Goal: Task Accomplishment & Management: Complete application form

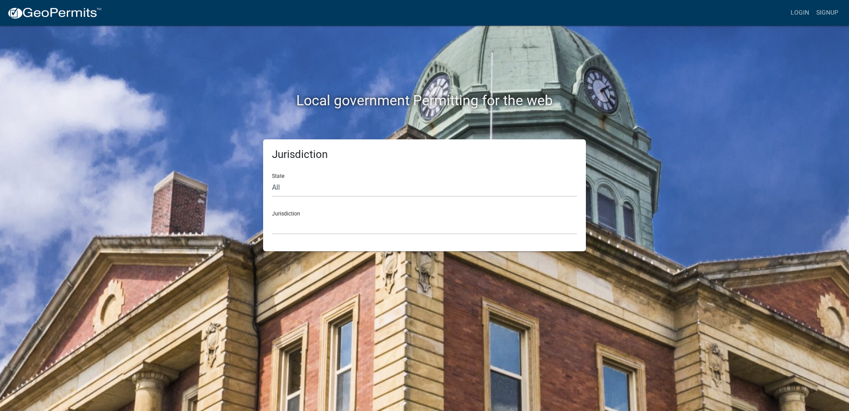
click at [279, 210] on div "Jurisdiction Custer County, Colorado Cook County, Georgia Crawford County, Geor…" at bounding box center [424, 219] width 305 height 31
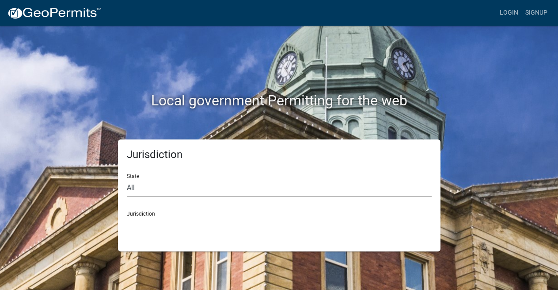
click at [127, 179] on select "All [US_STATE] [US_STATE] [US_STATE] [US_STATE] [US_STATE] [US_STATE] [US_STATE…" at bounding box center [279, 188] width 305 height 18
click at [134, 189] on select "All [US_STATE] [US_STATE] [US_STATE] [US_STATE] [US_STATE] [US_STATE] [US_STATE…" at bounding box center [279, 188] width 305 height 18
click at [127, 179] on select "All Colorado Georgia Indiana Iowa Kansas Minnesota Ohio South Carolina Wisconsin" at bounding box center [279, 188] width 305 height 18
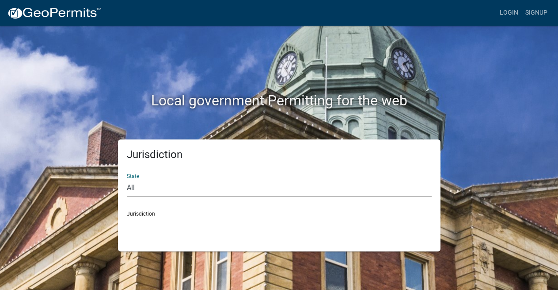
select select "[US_STATE]"
click option "[US_STATE]" at bounding box center [0, 0] width 0 height 0
click at [144, 214] on div "Jurisdiction Boone County, Iowa Butler County, Iowa Cerro Gordo County, Iowa Ci…" at bounding box center [279, 219] width 305 height 31
click at [143, 210] on div "Jurisdiction Boone County, Iowa Butler County, Iowa Cerro Gordo County, Iowa Ci…" at bounding box center [279, 219] width 305 height 31
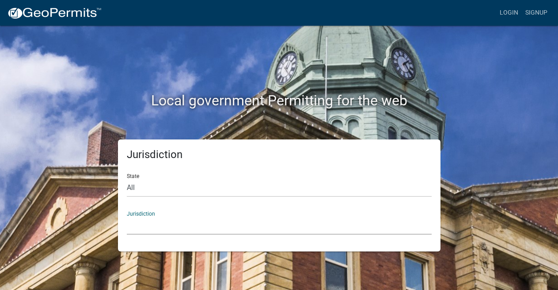
click at [143, 217] on select "Boone County, Iowa Butler County, Iowa Cerro Gordo County, Iowa City of Harlan,…" at bounding box center [279, 225] width 305 height 18
click at [145, 214] on div "Jurisdiction Boone County, Iowa Butler County, Iowa Cerro Gordo County, Iowa Ci…" at bounding box center [279, 219] width 305 height 31
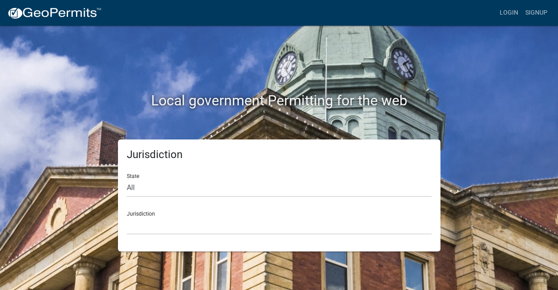
click at [145, 214] on div "Jurisdiction Boone County, Iowa Butler County, Iowa Cerro Gordo County, Iowa Ci…" at bounding box center [279, 219] width 305 height 31
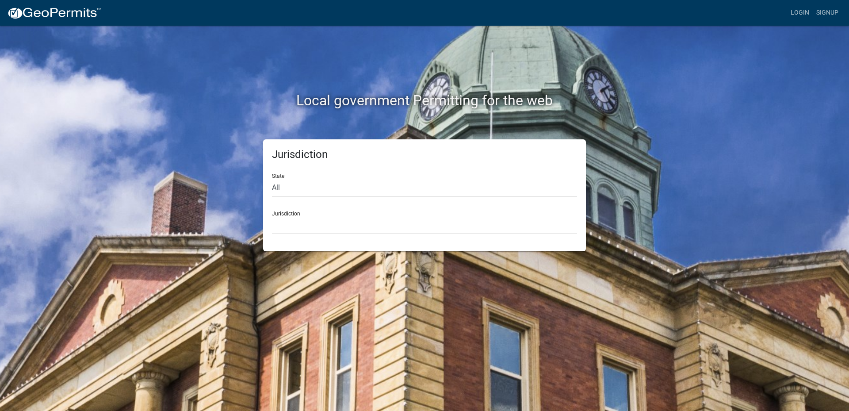
click at [277, 210] on div "Jurisdiction Boone County, Iowa Butler County, Iowa Cerro Gordo County, Iowa Ci…" at bounding box center [424, 219] width 305 height 31
click at [290, 215] on div "Jurisdiction Boone County, Iowa Butler County, Iowa Cerro Gordo County, Iowa Ci…" at bounding box center [424, 219] width 305 height 31
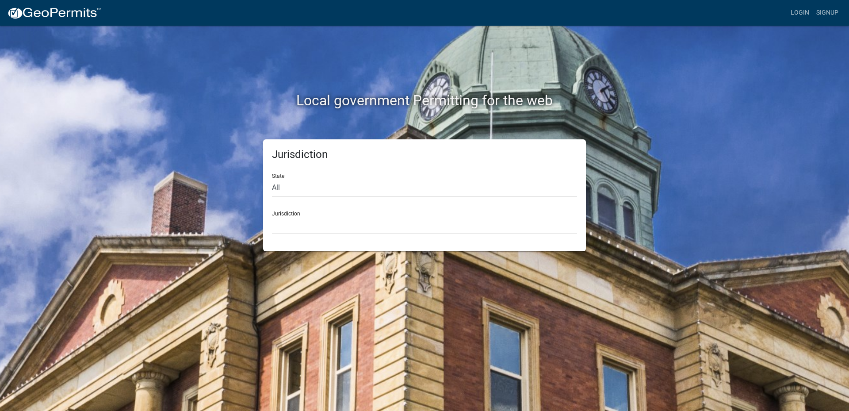
click at [290, 215] on div "Jurisdiction Boone County, Iowa Butler County, Iowa Cerro Gordo County, Iowa Ci…" at bounding box center [424, 219] width 305 height 31
click at [413, 213] on div "Jurisdiction Boone County, Iowa Butler County, Iowa Cerro Gordo County, Iowa Ci…" at bounding box center [424, 219] width 305 height 31
click at [294, 214] on div "Jurisdiction Boone County, Iowa Butler County, Iowa Cerro Gordo County, Iowa Ci…" at bounding box center [424, 219] width 305 height 31
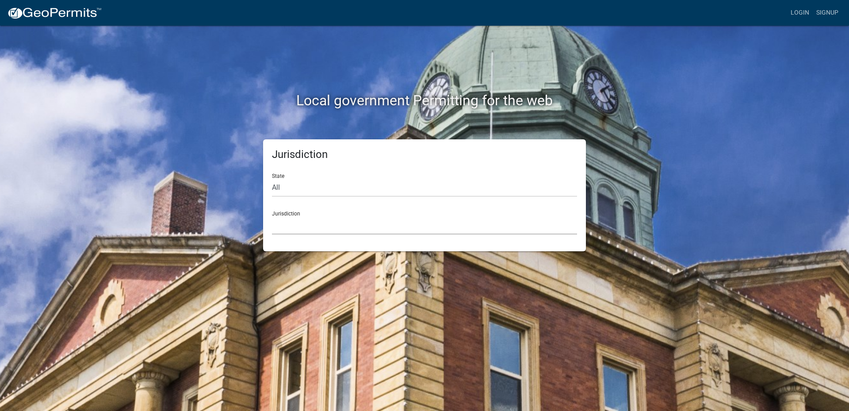
click at [272, 216] on select "Boone County, Iowa Butler County, Iowa Cerro Gordo County, Iowa City of Harlan,…" at bounding box center [424, 225] width 305 height 18
click at [323, 221] on select "Boone County, Iowa Butler County, Iowa Cerro Gordo County, Iowa City of Harlan,…" at bounding box center [424, 225] width 305 height 18
click at [272, 216] on select "Boone County, Iowa Butler County, Iowa Cerro Gordo County, Iowa City of Harlan,…" at bounding box center [424, 225] width 305 height 18
click at [323, 221] on select "Boone County, Iowa Butler County, Iowa Cerro Gordo County, Iowa City of Harlan,…" at bounding box center [424, 225] width 305 height 18
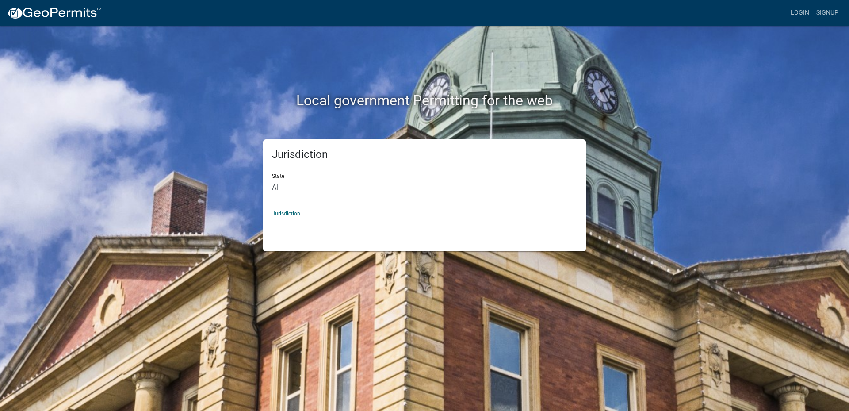
click at [272, 216] on select "Boone County, Iowa Butler County, Iowa Cerro Gordo County, Iowa City of Harlan,…" at bounding box center [424, 225] width 305 height 18
click at [323, 221] on select "Boone County, Iowa Butler County, Iowa Cerro Gordo County, Iowa City of Harlan,…" at bounding box center [424, 225] width 305 height 18
click at [272, 216] on select "Boone County, Iowa Butler County, Iowa Cerro Gordo County, Iowa City of Harlan,…" at bounding box center [424, 225] width 305 height 18
click at [323, 222] on select "Boone County, Iowa Butler County, Iowa Cerro Gordo County, Iowa City of Harlan,…" at bounding box center [424, 225] width 305 height 18
click at [272, 216] on select "Boone County, Iowa Butler County, Iowa Cerro Gordo County, Iowa City of Harlan,…" at bounding box center [424, 225] width 305 height 18
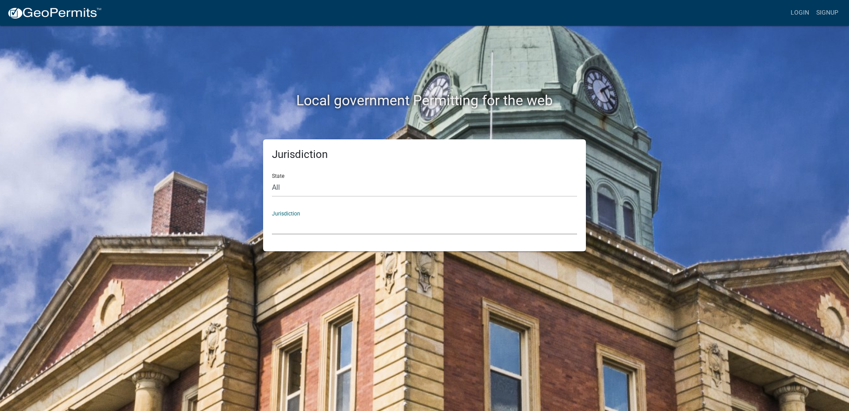
click at [272, 216] on select "Boone County, Iowa Butler County, Iowa Cerro Gordo County, Iowa City of Harlan,…" at bounding box center [424, 225] width 305 height 18
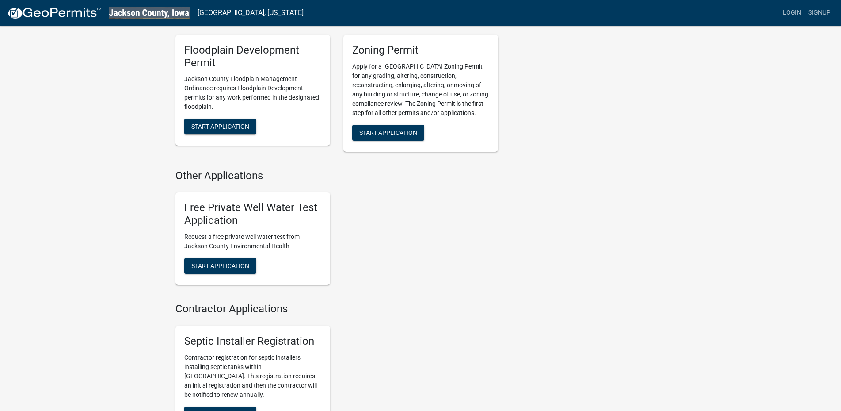
scroll to position [316, 0]
click at [206, 263] on span "Start Application" at bounding box center [220, 264] width 58 height 7
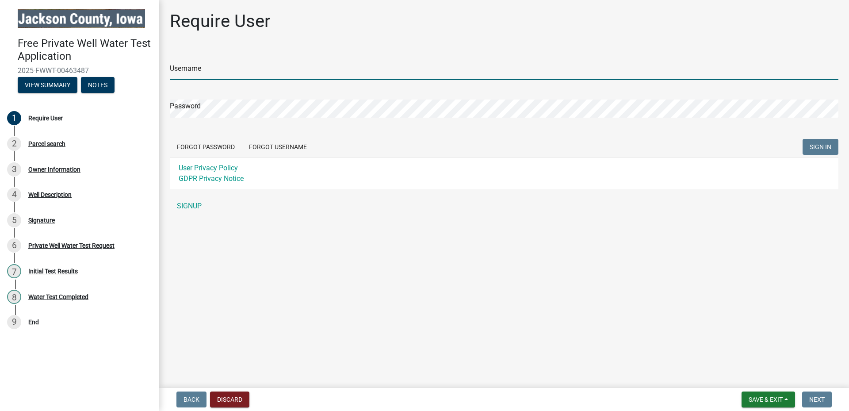
click at [231, 68] on input "Username" at bounding box center [504, 71] width 669 height 18
type input "jgansen"
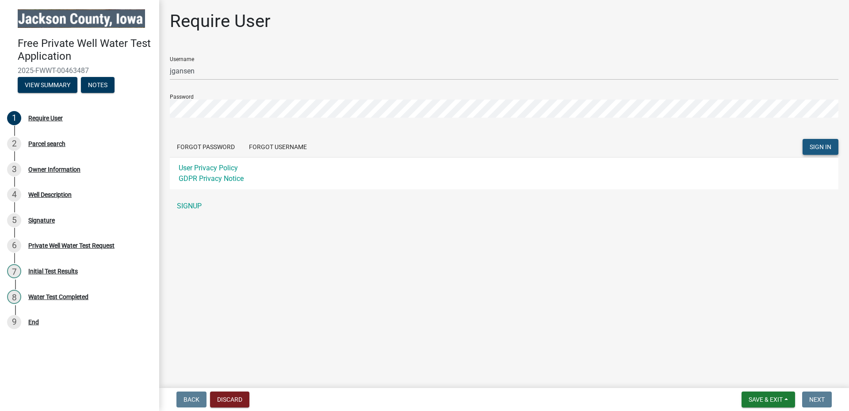
click at [558, 147] on button "SIGN IN" at bounding box center [820, 147] width 36 height 16
click at [558, 146] on span "SIGN IN" at bounding box center [821, 146] width 22 height 7
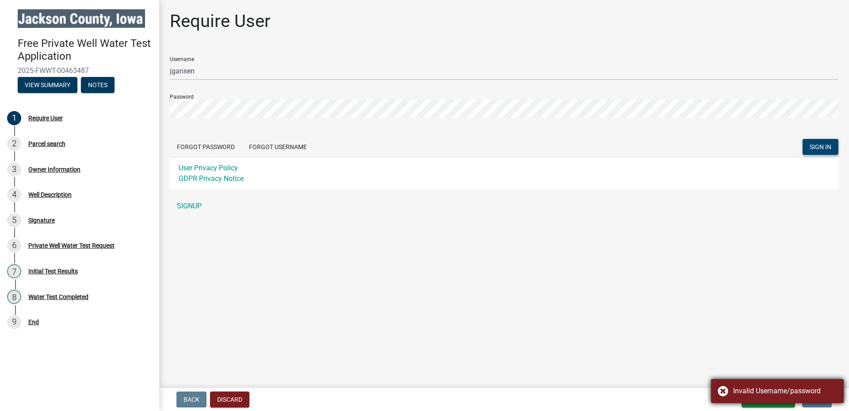
click at [558, 289] on div "Invalid Username/password" at bounding box center [785, 391] width 104 height 11
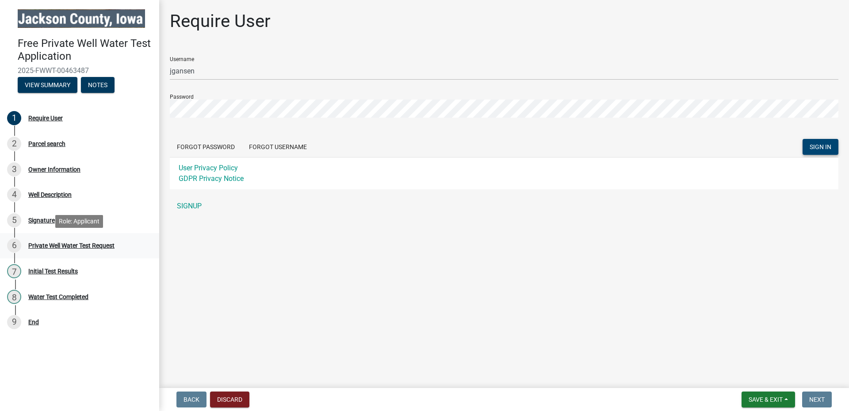
click at [67, 247] on div "Private Well Water Test Request" at bounding box center [71, 245] width 86 height 6
click at [24, 244] on div "6 Private Well Water Test Request" at bounding box center [76, 245] width 138 height 14
click at [11, 244] on div "6" at bounding box center [14, 245] width 14 height 14
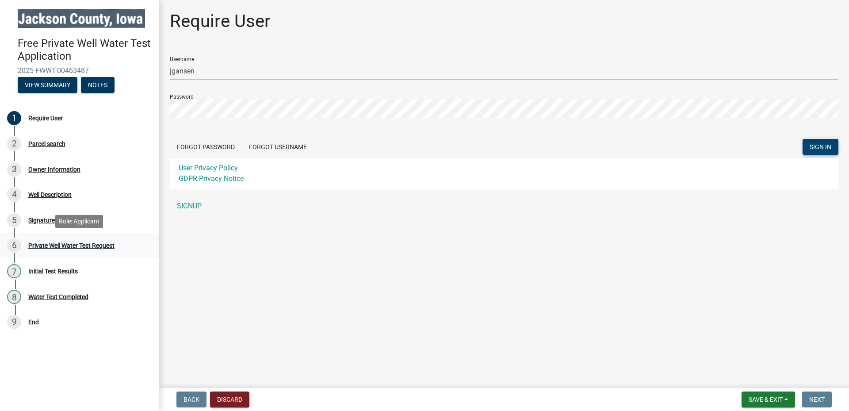
click at [11, 244] on div "6" at bounding box center [14, 245] width 14 height 14
click at [18, 241] on div "6" at bounding box center [14, 245] width 14 height 14
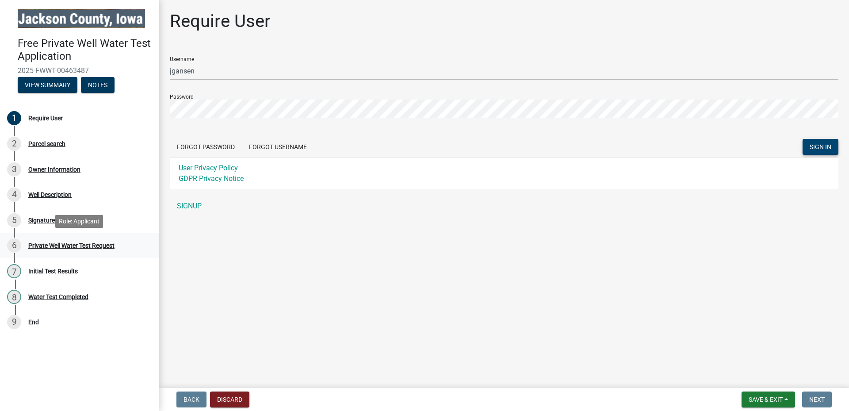
click at [18, 241] on div "6" at bounding box center [14, 245] width 14 height 14
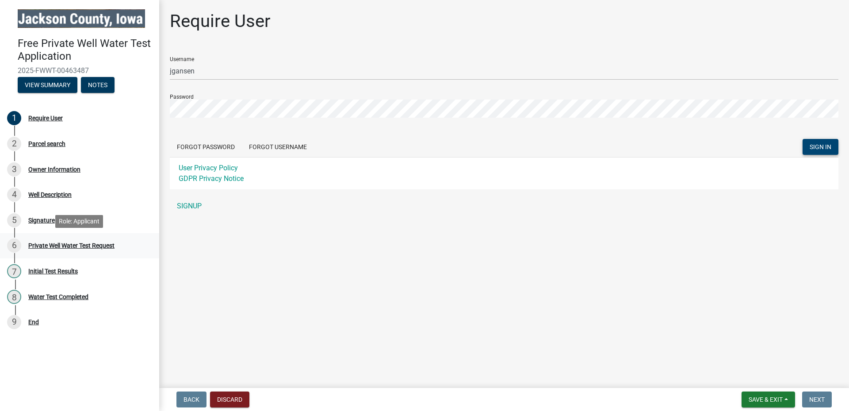
click at [18, 241] on div "6" at bounding box center [14, 245] width 14 height 14
click at [61, 87] on button "View Summary" at bounding box center [48, 85] width 60 height 16
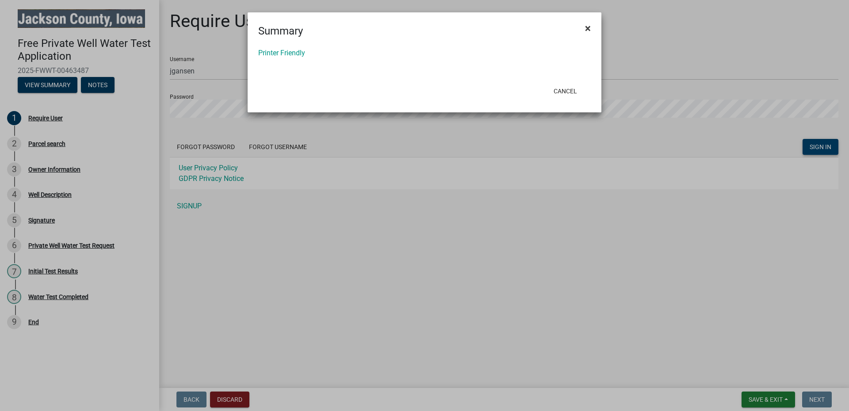
click at [558, 29] on button "×" at bounding box center [588, 28] width 20 height 25
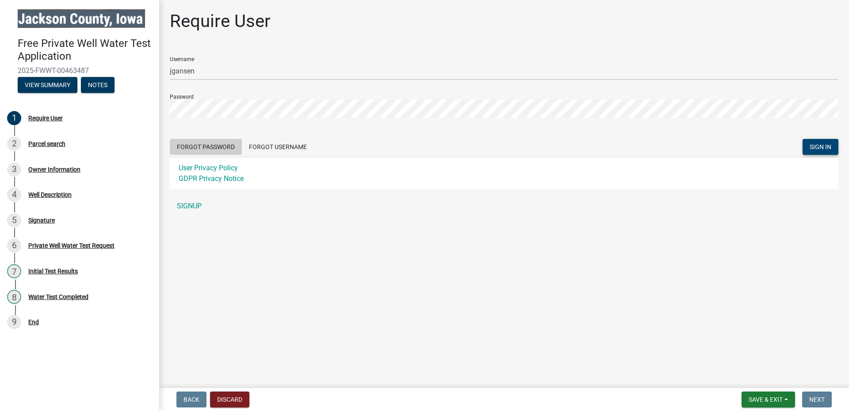
click at [201, 148] on button "Forgot Password" at bounding box center [206, 147] width 72 height 16
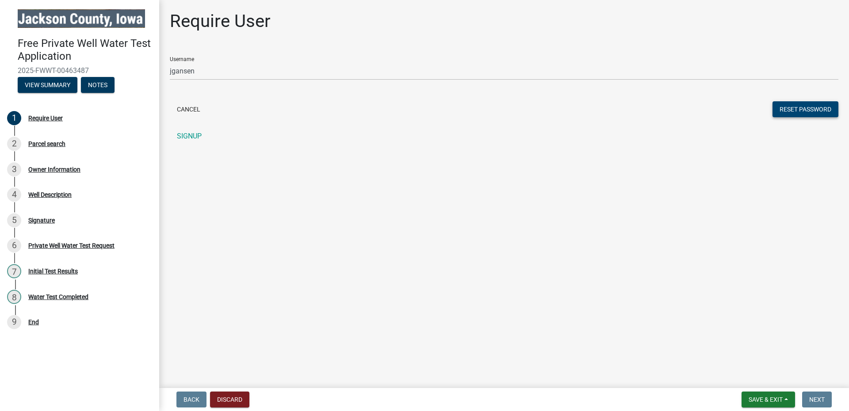
click at [558, 110] on button "Reset Password" at bounding box center [805, 109] width 66 height 16
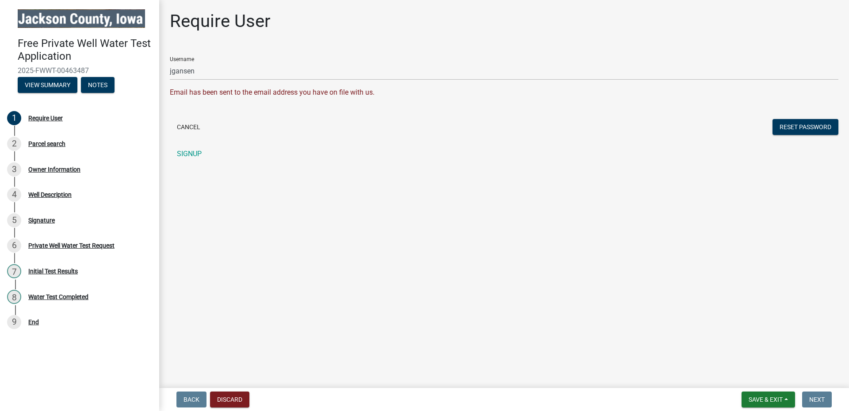
click at [213, 289] on nav "Back Discard Save & Exit Save Save & Exit Next" at bounding box center [504, 399] width 690 height 23
click at [101, 86] on button "Notes" at bounding box center [98, 85] width 34 height 16
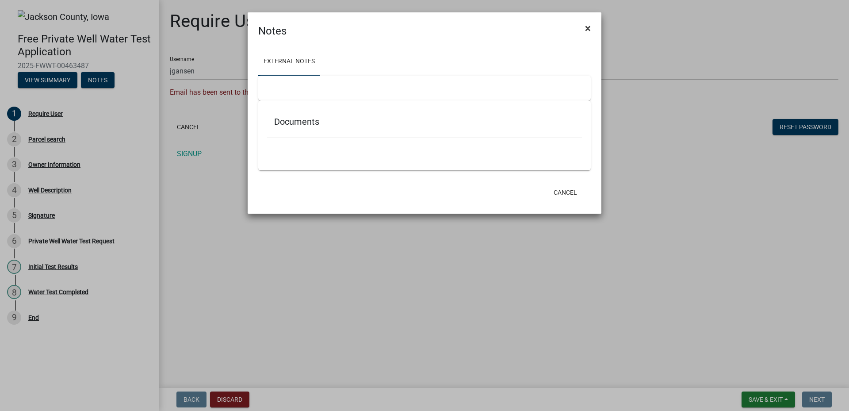
click at [558, 29] on button "×" at bounding box center [588, 28] width 20 height 25
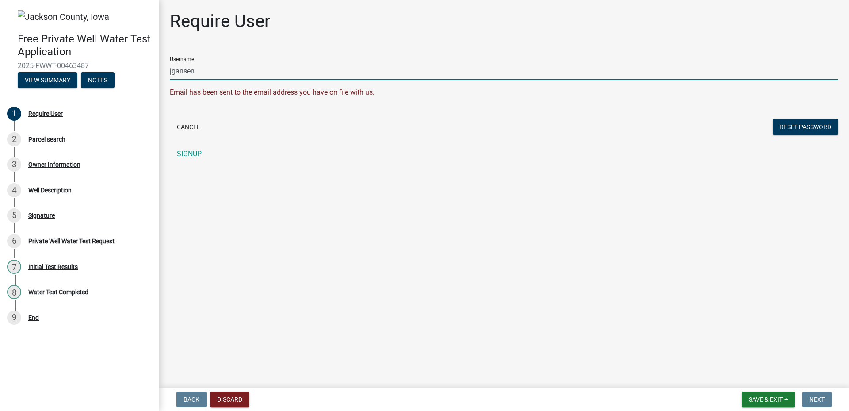
click at [183, 67] on input "jgansen" at bounding box center [504, 71] width 669 height 18
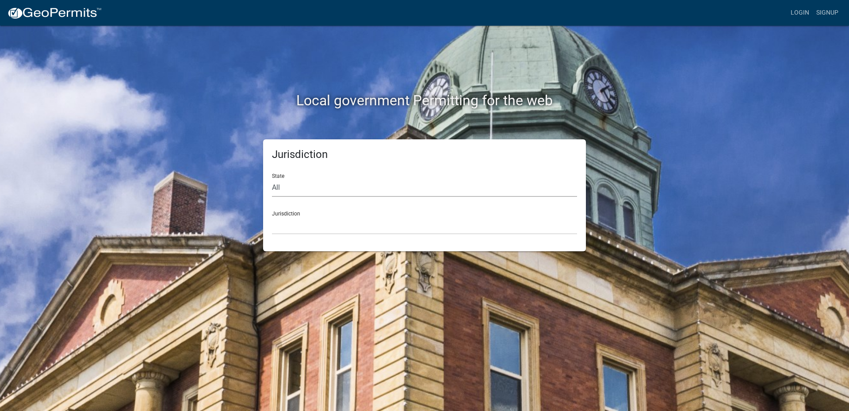
click at [272, 179] on select "All [US_STATE] [US_STATE] [US_STATE] [US_STATE] [US_STATE] [US_STATE] [US_STATE…" at bounding box center [424, 188] width 305 height 18
select select "[US_STATE]"
click option "[US_STATE]" at bounding box center [0, 0] width 0 height 0
click at [286, 211] on div "Jurisdiction Boone County, Iowa Butler County, Iowa Cerro Gordo County, Iowa Ci…" at bounding box center [424, 219] width 305 height 31
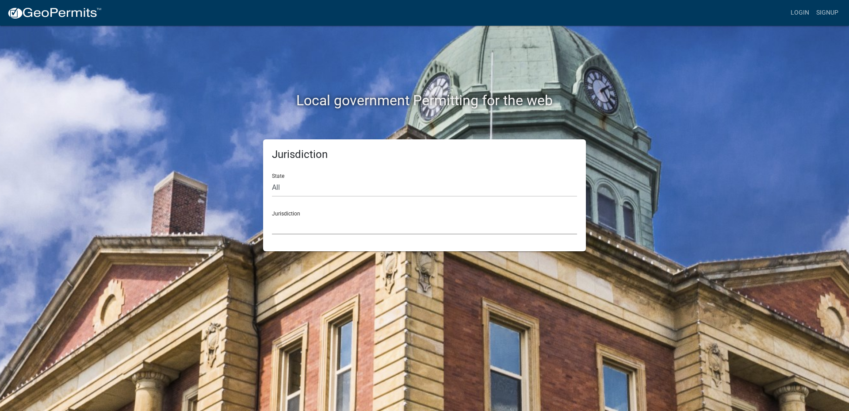
click at [272, 216] on select "Boone County, Iowa Butler County, Iowa Cerro Gordo County, Iowa City of Harlan,…" at bounding box center [424, 225] width 305 height 18
click at [296, 213] on div "Jurisdiction Custer County, Colorado Cook County, Georgia Crawford County, Geor…" at bounding box center [424, 219] width 305 height 31
click at [303, 214] on div "Jurisdiction Custer County, Colorado Cook County, Georgia Crawford County, Geor…" at bounding box center [424, 219] width 305 height 31
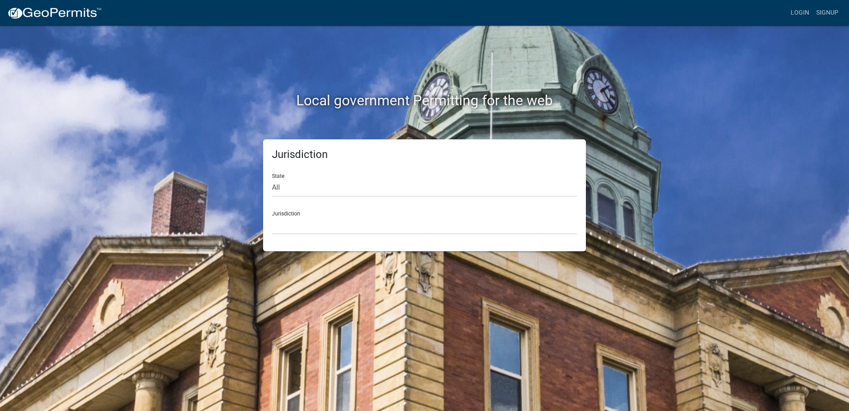
click at [305, 215] on div "Jurisdiction Custer County, Colorado Cook County, Georgia Crawford County, Geor…" at bounding box center [424, 219] width 305 height 31
click at [272, 216] on select "Custer County, Colorado Cook County, Georgia Crawford County, Georgia Gilmer Co…" at bounding box center [424, 225] width 305 height 18
click at [303, 233] on select "Custer County, Colorado Cook County, Georgia Crawford County, Georgia Gilmer Co…" at bounding box center [424, 225] width 305 height 18
click at [272, 216] on select "Custer County, Colorado Cook County, Georgia Crawford County, Georgia Gilmer Co…" at bounding box center [424, 225] width 305 height 18
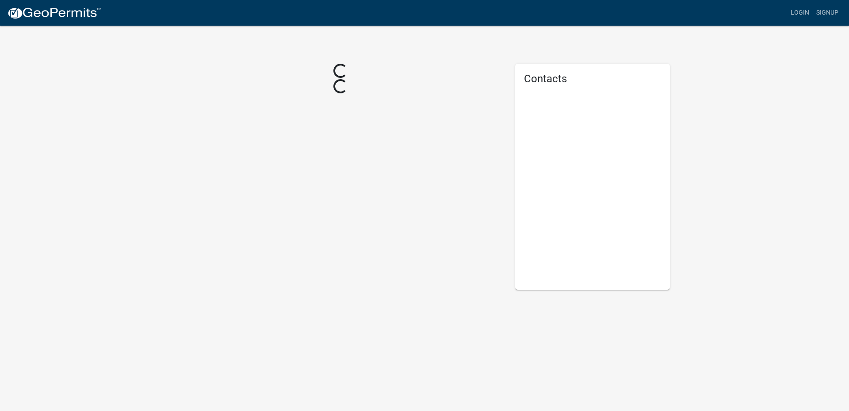
click at [314, 157] on div "Loading... Loading..." at bounding box center [340, 177] width 336 height 226
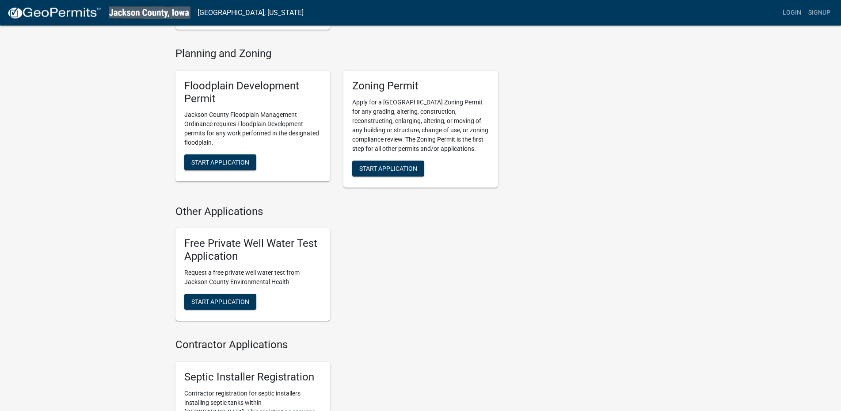
scroll to position [233, 0]
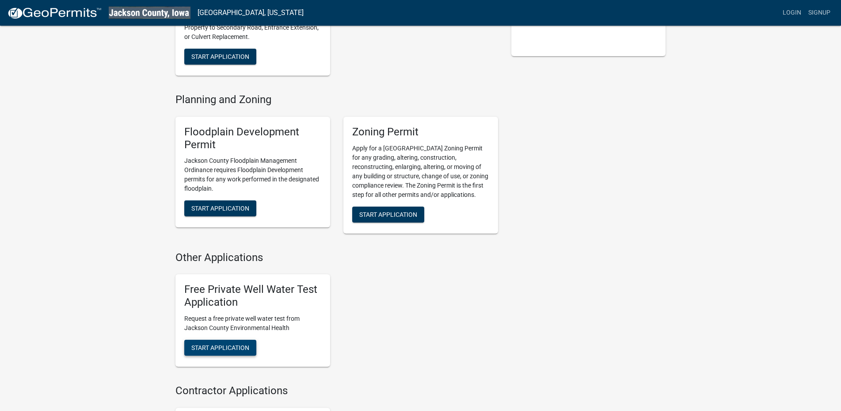
click at [209, 344] on button "Start Application" at bounding box center [220, 348] width 72 height 16
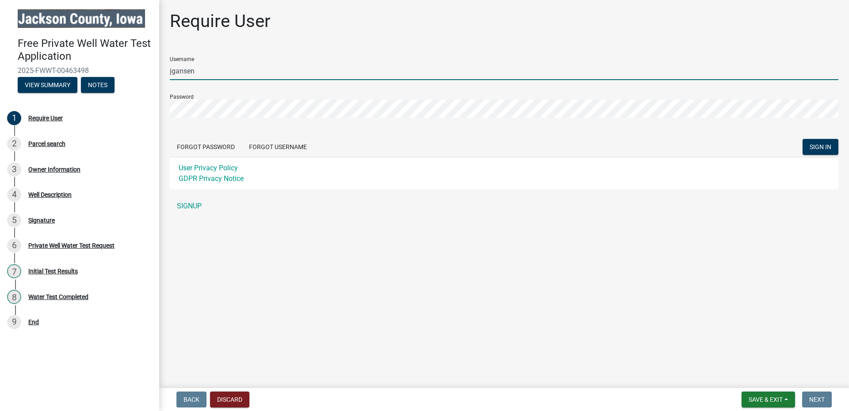
drag, startPoint x: 195, startPoint y: 68, endPoint x: 161, endPoint y: 68, distance: 33.2
click at [194, 68] on input "jgansen" at bounding box center [504, 71] width 669 height 18
click at [137, 67] on span "2025-FWWT-00463498" at bounding box center [80, 70] width 124 height 8
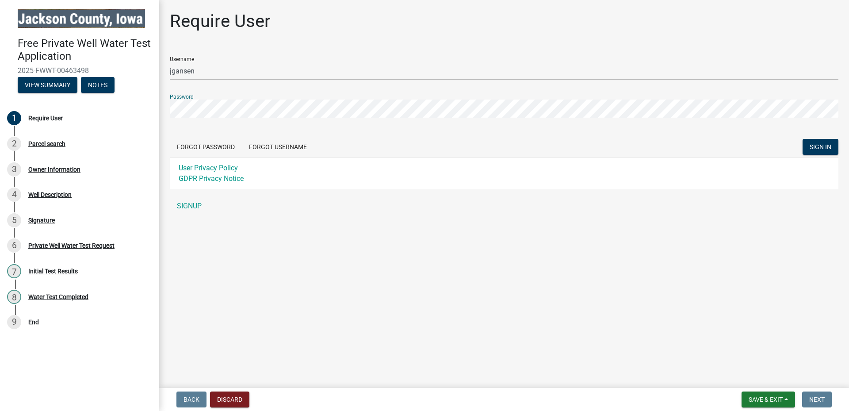
click at [128, 101] on header "Free Private Well Water Test Application 2025-FWWT-00463498 View Summary Notes" at bounding box center [79, 51] width 159 height 102
click at [187, 205] on link "SIGNUP" at bounding box center [504, 206] width 669 height 18
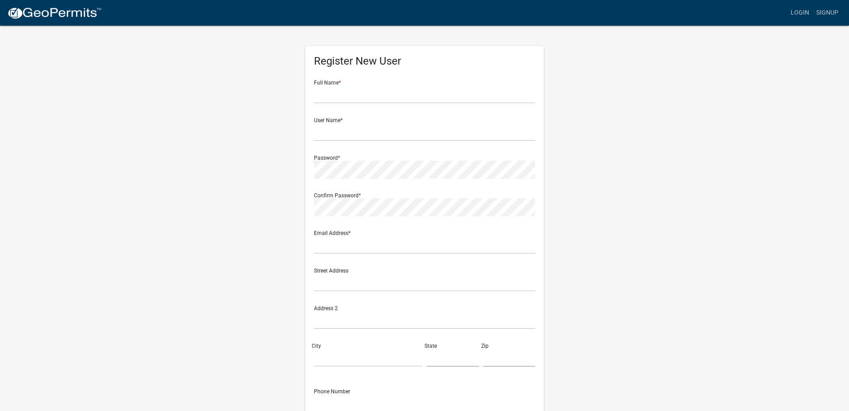
type input "jgansen"
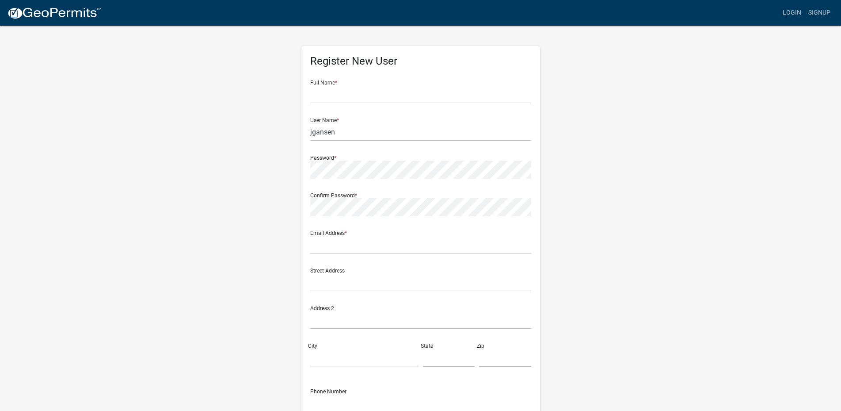
click at [187, 205] on div "Register New User Full Name * User Name * jgansen Password * Confirm Password *…" at bounding box center [421, 261] width 504 height 473
click at [329, 251] on input "text" at bounding box center [420, 245] width 221 height 18
type input "jmgansen"
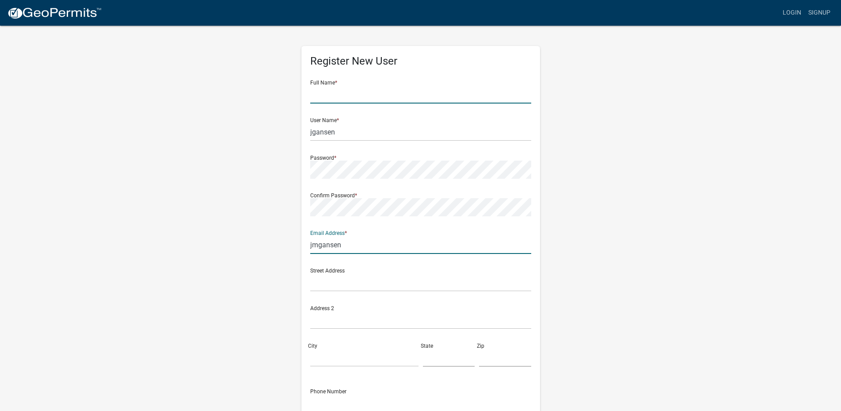
type input "Mary J Gansen"
type input "[EMAIL_ADDRESS][DOMAIN_NAME]"
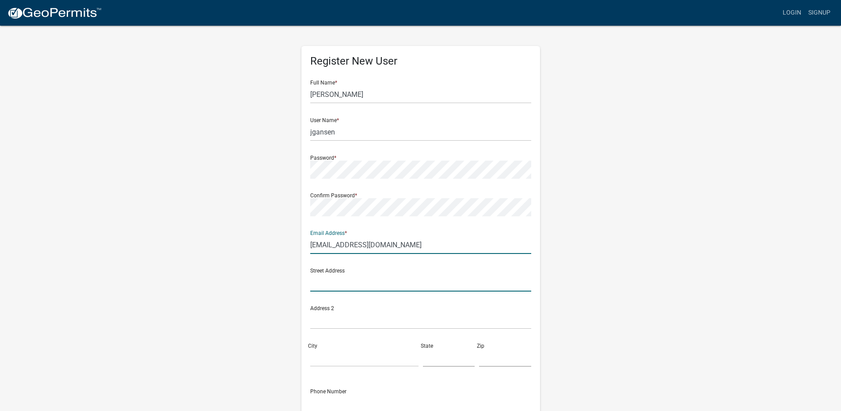
type input "[STREET_ADDRESS]"
type input "Zwingle"
type input "IA"
type input "52079"
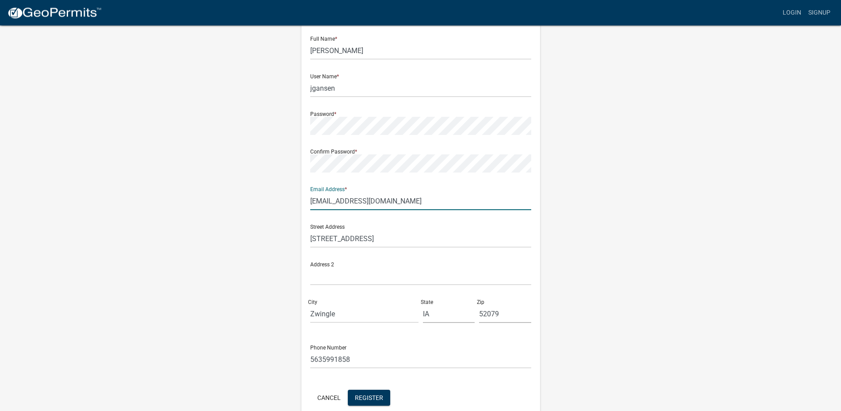
scroll to position [87, 0]
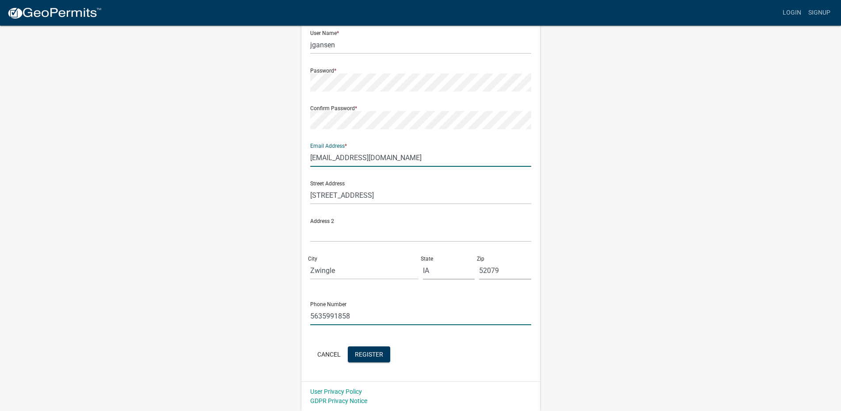
click at [352, 315] on input "5635991858" at bounding box center [420, 316] width 221 height 18
drag, startPoint x: 352, startPoint y: 315, endPoint x: 303, endPoint y: 315, distance: 49.5
click at [310, 315] on input "5635991858" at bounding box center [420, 316] width 221 height 18
click at [303, 315] on div "Register New User Full Name * Mary J Gansen User Name * jgansen Password * Conf…" at bounding box center [421, 170] width 239 height 422
click at [322, 314] on input "5635991858" at bounding box center [420, 316] width 221 height 18
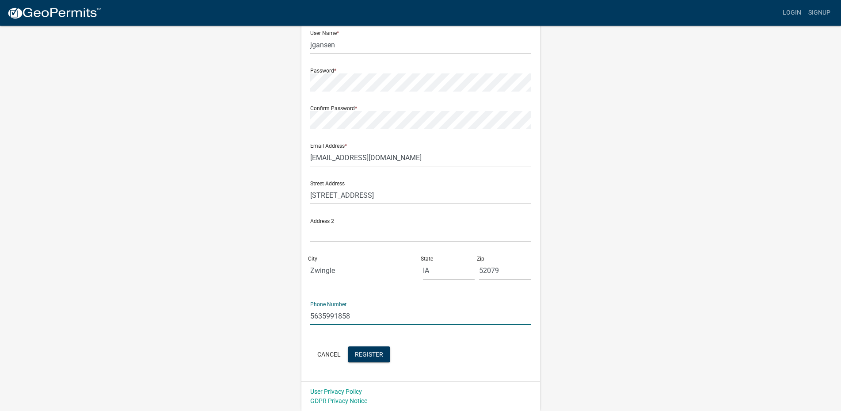
drag, startPoint x: 347, startPoint y: 314, endPoint x: 360, endPoint y: 313, distance: 12.8
click at [359, 313] on input "5635991858" at bounding box center [420, 316] width 221 height 18
click at [360, 313] on input "5635991858" at bounding box center [420, 316] width 221 height 18
click at [357, 313] on input "5635991858" at bounding box center [420, 316] width 221 height 18
drag, startPoint x: 357, startPoint y: 313, endPoint x: 340, endPoint y: 313, distance: 16.8
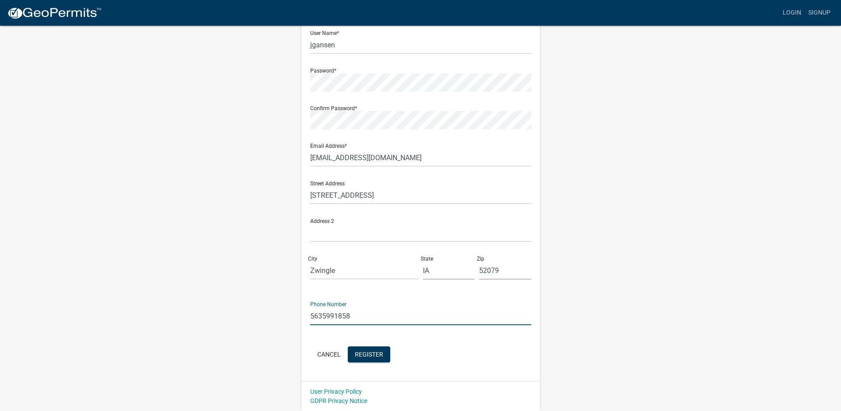
click at [354, 313] on input "5635991858" at bounding box center [420, 316] width 221 height 18
click at [332, 313] on input "5635991858" at bounding box center [420, 316] width 221 height 18
click at [322, 315] on input "5635991858" at bounding box center [420, 316] width 221 height 18
click at [341, 313] on input "56355434360" at bounding box center [420, 316] width 221 height 18
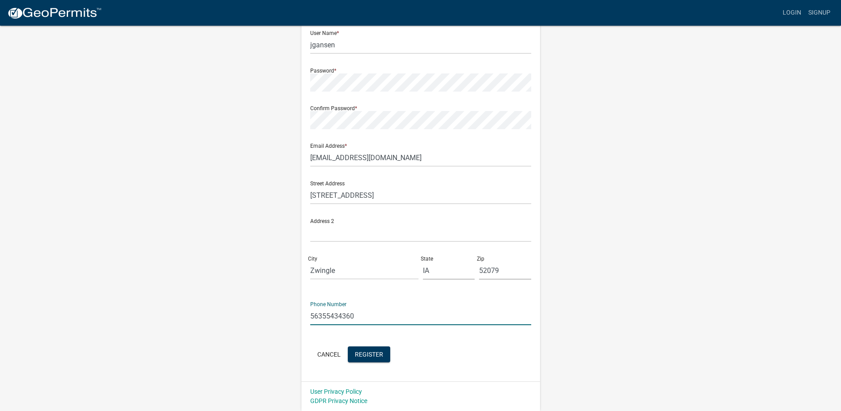
click at [341, 313] on input "56355434360" at bounding box center [420, 316] width 221 height 18
type input "5635434260"
click at [368, 354] on span "Register" at bounding box center [369, 353] width 28 height 7
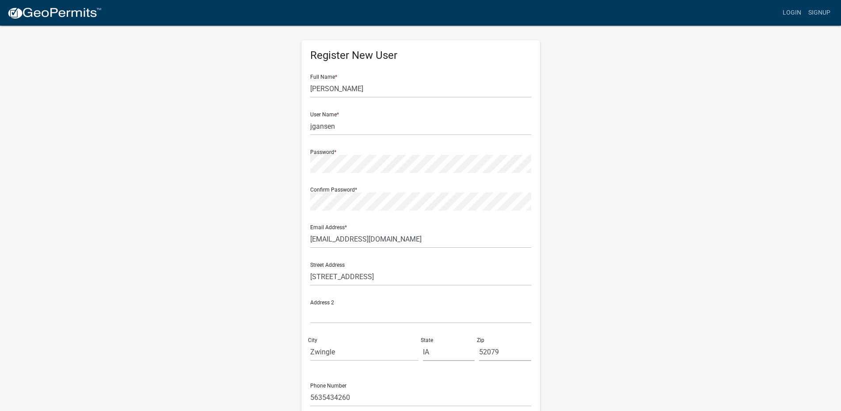
scroll to position [0, 0]
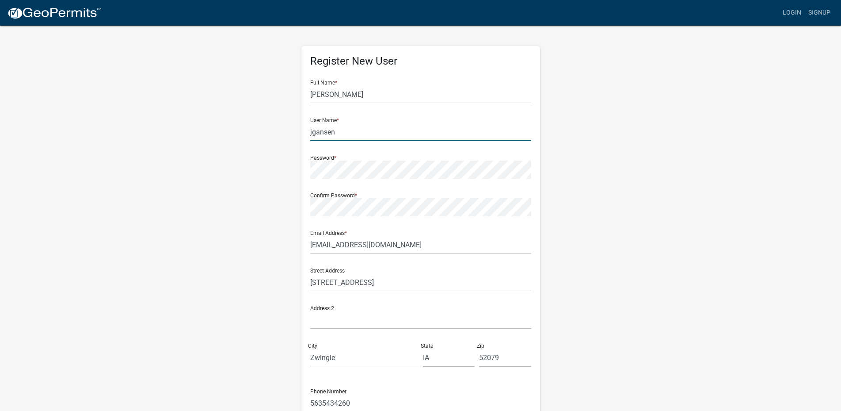
click at [339, 132] on input "jgansen" at bounding box center [420, 132] width 221 height 18
click at [309, 134] on div "Register New User Full Name * Mary J Gansen User Name * jgansen Password * Conf…" at bounding box center [421, 257] width 239 height 422
click at [344, 137] on input "jgansen" at bounding box center [420, 132] width 221 height 18
click at [346, 137] on input "jgansen" at bounding box center [420, 132] width 221 height 18
click at [345, 135] on input "jgansen" at bounding box center [420, 132] width 221 height 18
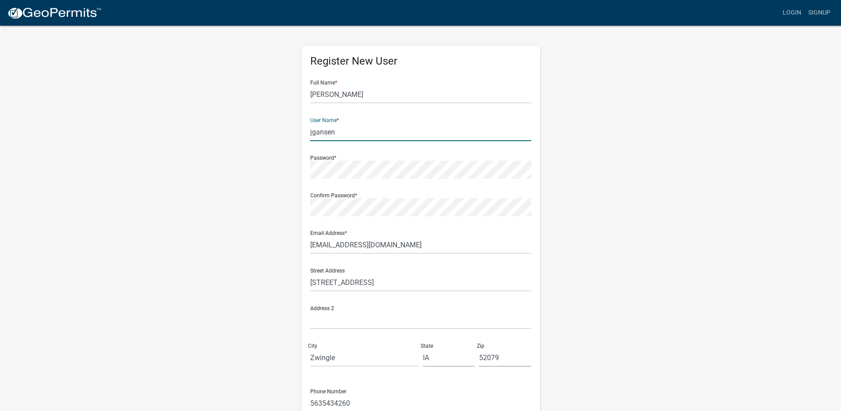
click at [345, 135] on input "jgansen" at bounding box center [420, 132] width 221 height 18
click at [343, 133] on input "jgansen" at bounding box center [420, 132] width 221 height 18
click at [309, 130] on div "Register New User Full Name * Mary J Gansen User Name * jgansen Password * Conf…" at bounding box center [421, 257] width 239 height 422
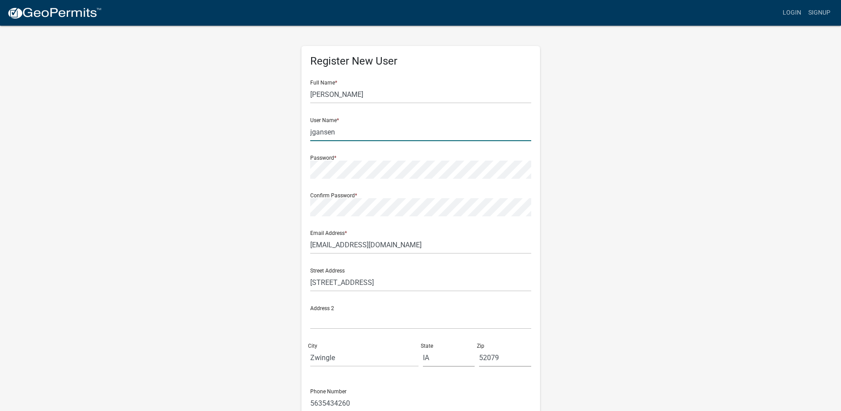
click at [312, 131] on input "jgansen" at bounding box center [420, 132] width 221 height 18
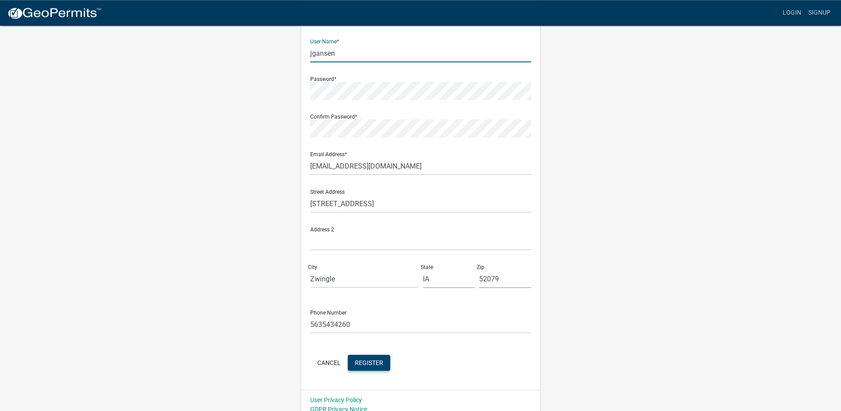
scroll to position [87, 0]
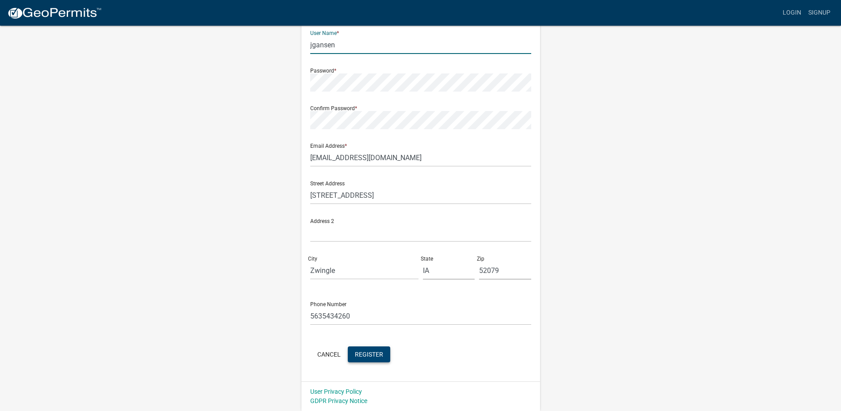
click at [368, 356] on span "Register" at bounding box center [369, 353] width 28 height 7
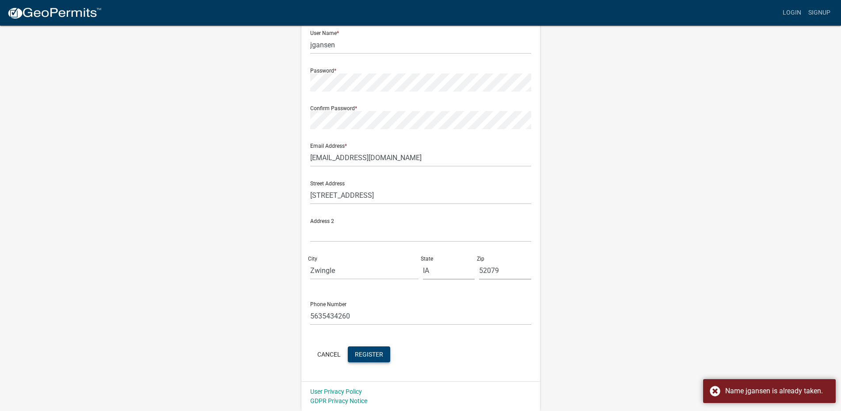
scroll to position [0, 0]
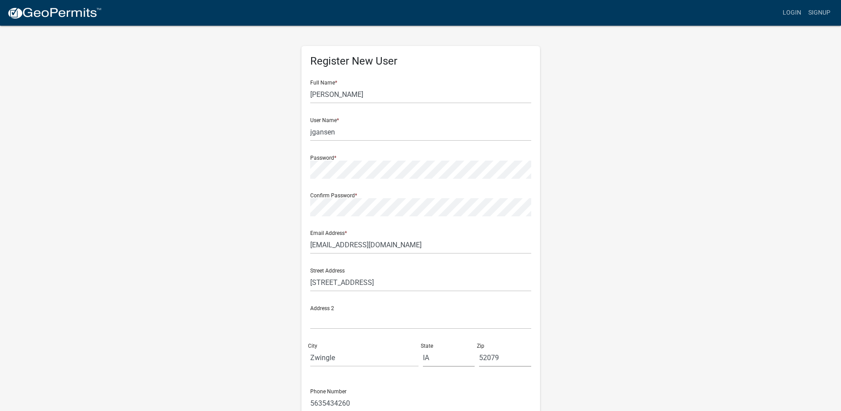
click at [310, 130] on div "Register New User Full Name * Mary J Gansen User Name * jgansen Password * Conf…" at bounding box center [421, 257] width 239 height 422
click at [312, 129] on input "jgansen" at bounding box center [420, 132] width 221 height 18
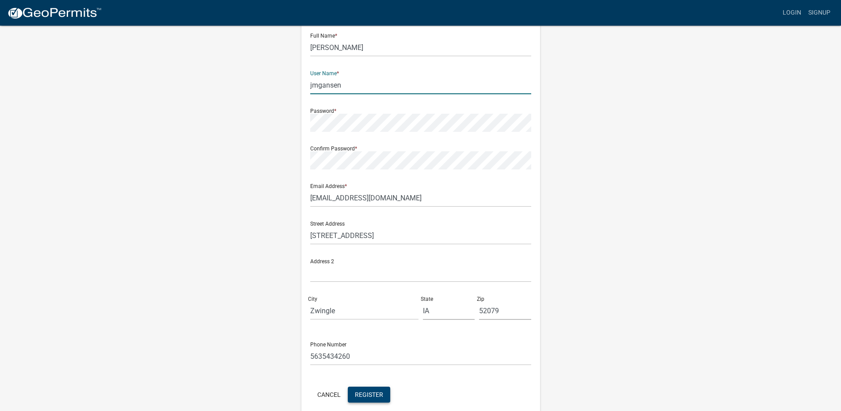
scroll to position [87, 0]
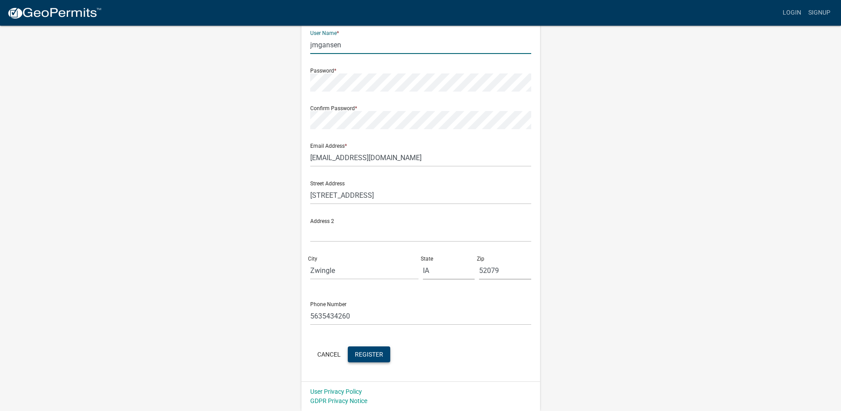
type input "jmgansen"
click at [363, 352] on span "Register" at bounding box center [369, 353] width 28 height 7
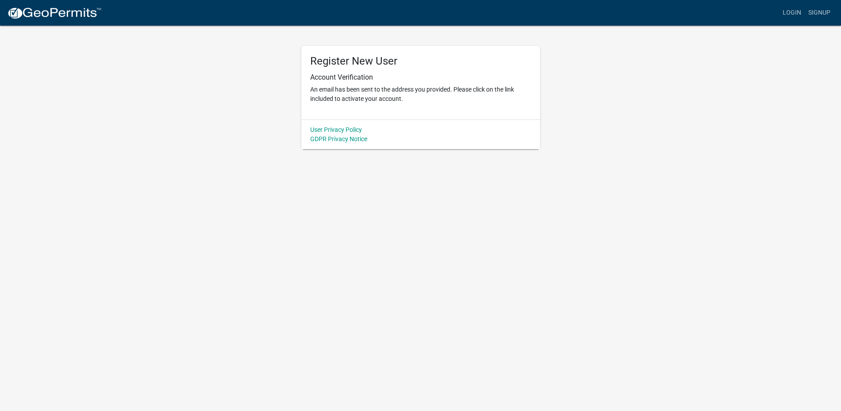
scroll to position [0, 0]
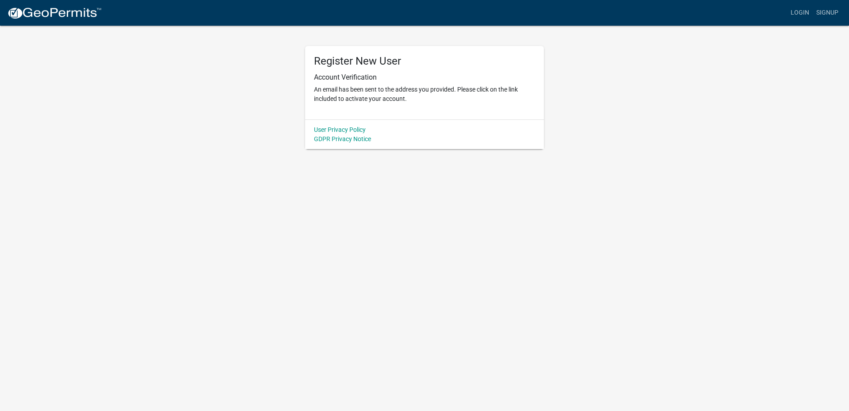
click at [263, 145] on div "Register New User Account Verification An email has been sent to the address yo…" at bounding box center [424, 87] width 504 height 124
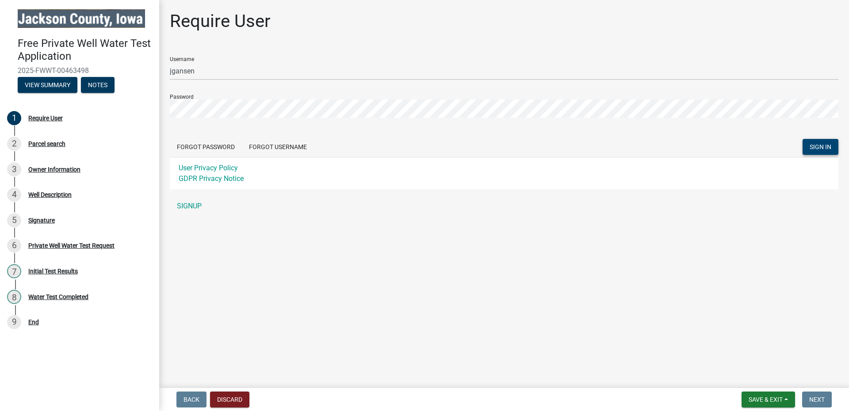
click at [817, 147] on span "SIGN IN" at bounding box center [821, 146] width 22 height 7
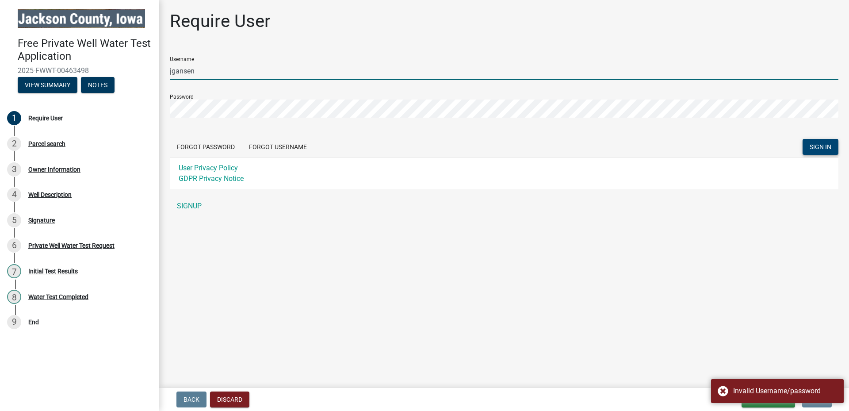
click at [202, 69] on input "jgansen" at bounding box center [504, 71] width 669 height 18
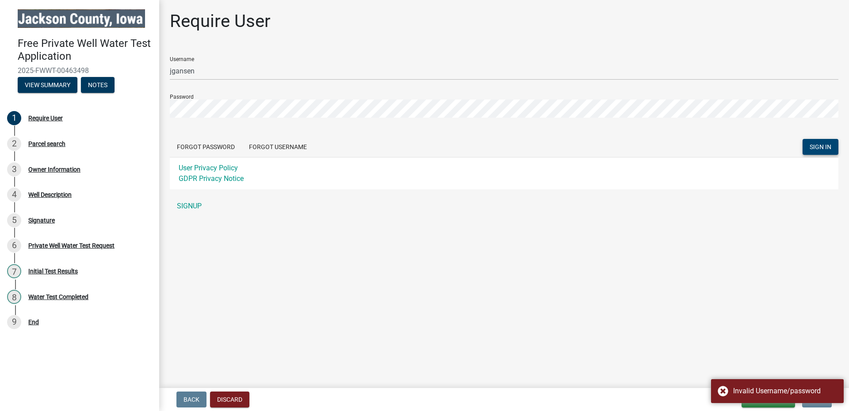
click at [153, 65] on header "Free Private Well Water Test Application 2025-FWWT-00463498 View Summary Notes" at bounding box center [79, 51] width 159 height 102
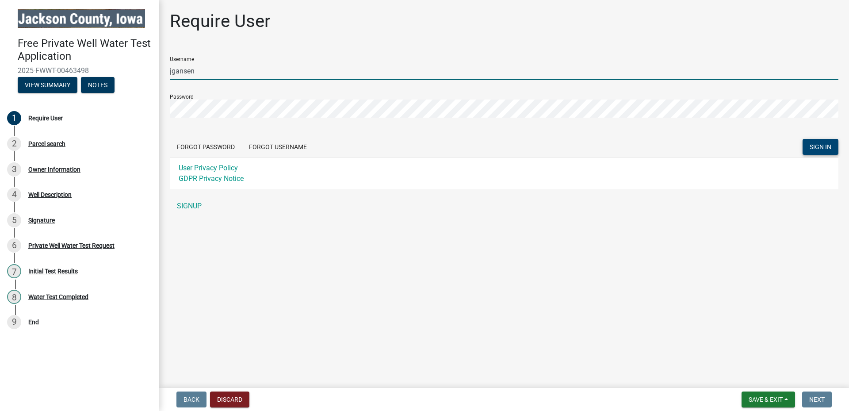
click at [170, 68] on input "jgansen" at bounding box center [504, 71] width 669 height 18
type input "mjgansen"
click at [802, 139] on button "SIGN IN" at bounding box center [820, 147] width 36 height 16
click at [257, 81] on form "Username mjgansen Password Forgot Password Forgot Username SIGN IN User Privacy…" at bounding box center [504, 120] width 669 height 140
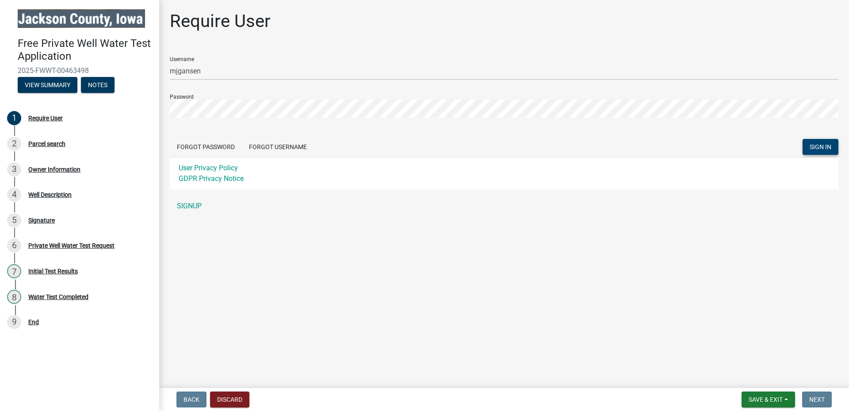
click at [819, 147] on span "SIGN IN" at bounding box center [821, 146] width 22 height 7
click at [226, 395] on button "Discard" at bounding box center [229, 399] width 39 height 16
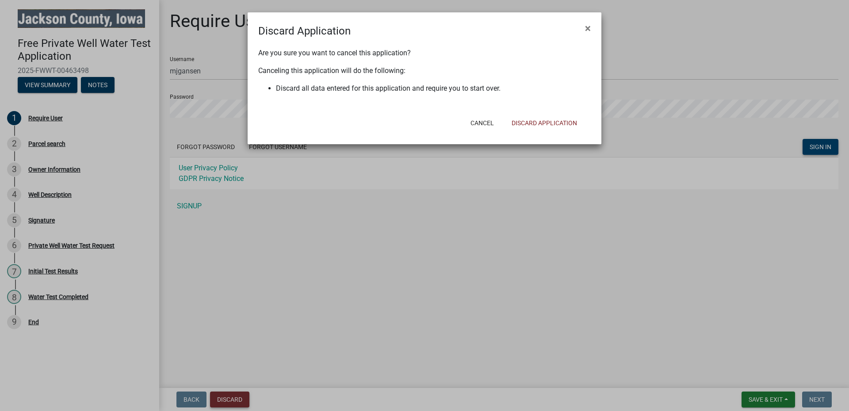
click at [226, 395] on ngb-modal-window "Discard Application × Are you sure you want to cancel this application? Canceli…" at bounding box center [424, 205] width 849 height 411
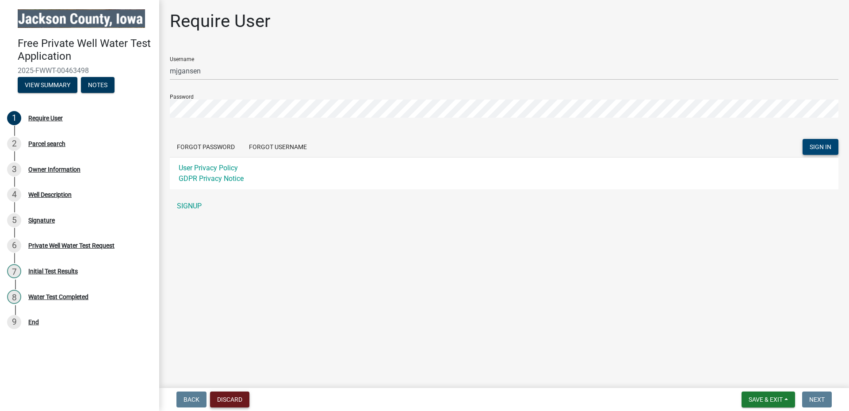
click at [231, 402] on button "Discard" at bounding box center [229, 399] width 39 height 16
click at [146, 108] on link "1 Require User" at bounding box center [79, 119] width 159 height 26
click at [820, 144] on button "SIGN IN" at bounding box center [820, 147] width 36 height 16
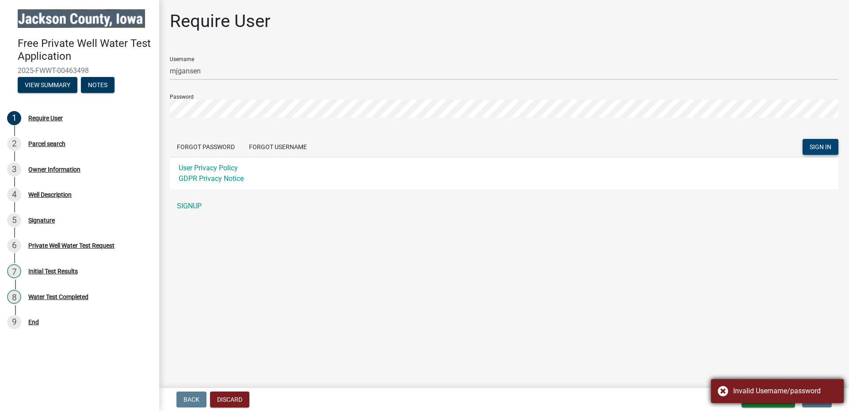
click at [766, 388] on div "Invalid Username/password" at bounding box center [785, 391] width 104 height 11
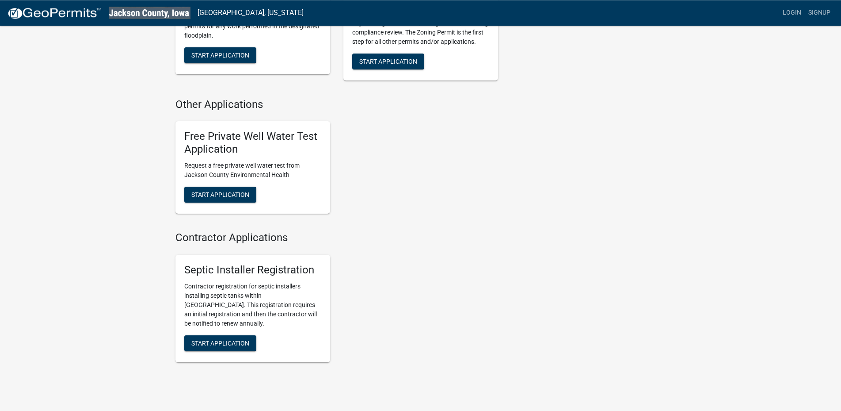
scroll to position [406, 0]
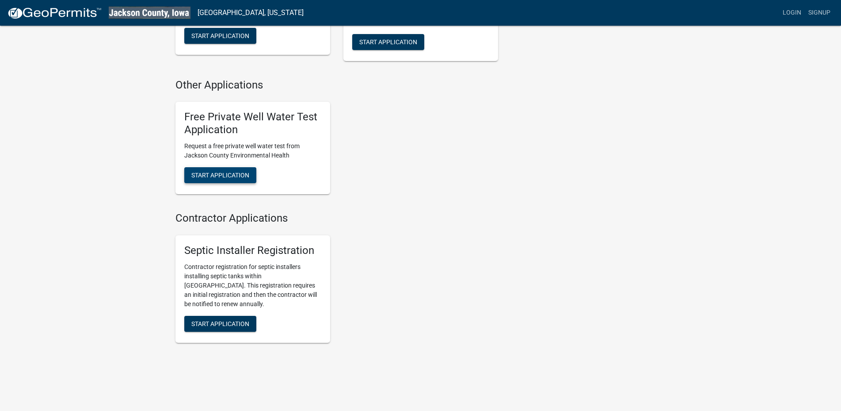
click at [230, 177] on span "Start Application" at bounding box center [220, 174] width 58 height 7
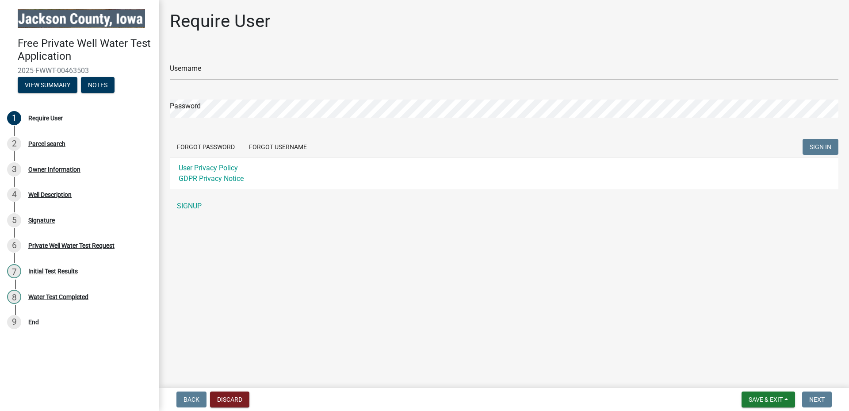
click at [211, 90] on div "Password" at bounding box center [504, 102] width 669 height 31
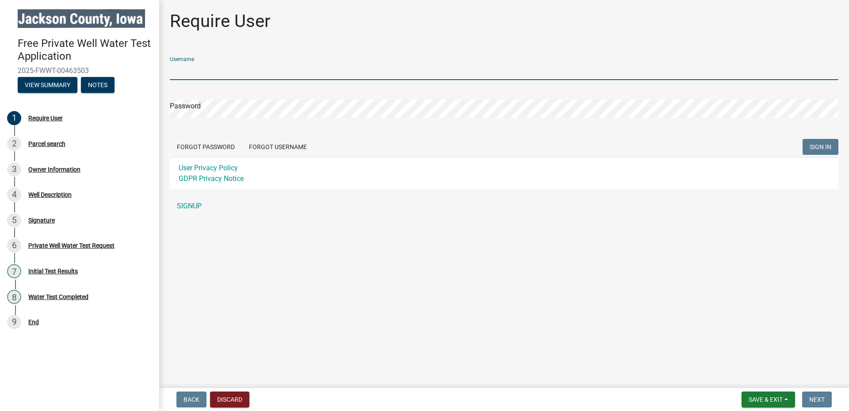
click at [211, 74] on input "Username" at bounding box center [504, 71] width 669 height 18
drag, startPoint x: 211, startPoint y: 74, endPoint x: 215, endPoint y: 70, distance: 5.3
click at [211, 74] on input "Username" at bounding box center [504, 71] width 669 height 18
type input "mjgansen"
click at [824, 145] on span "SIGN IN" at bounding box center [821, 146] width 22 height 7
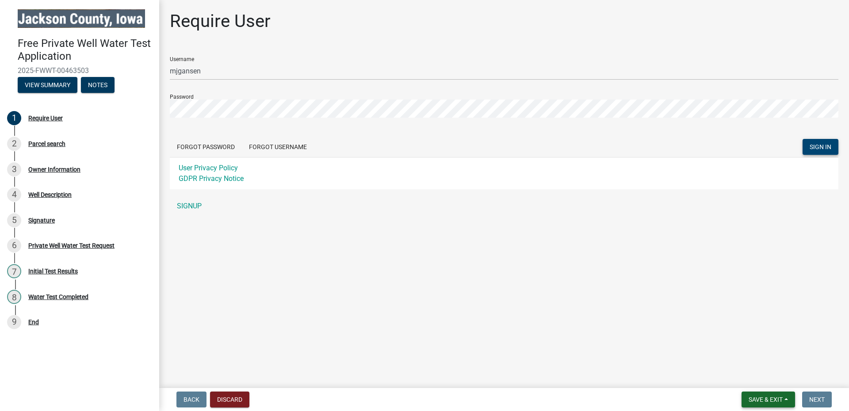
click at [774, 397] on span "Save & Exit" at bounding box center [766, 399] width 34 height 7
click at [774, 387] on button "Save & Exit" at bounding box center [759, 376] width 71 height 21
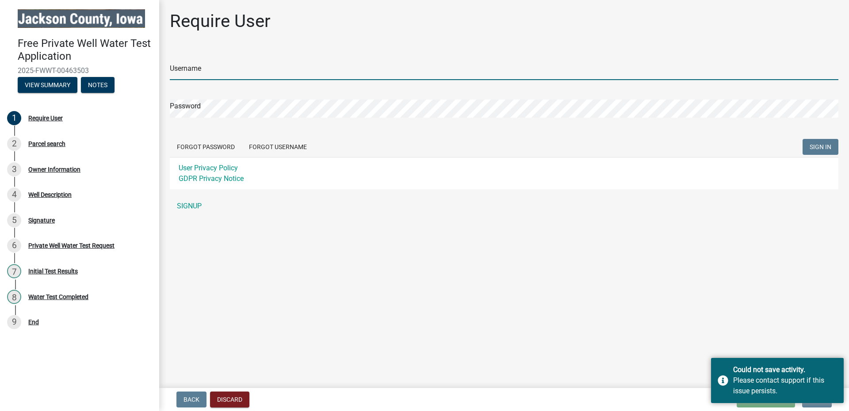
click at [210, 68] on input "Username" at bounding box center [504, 71] width 669 height 18
type input "jgansen"
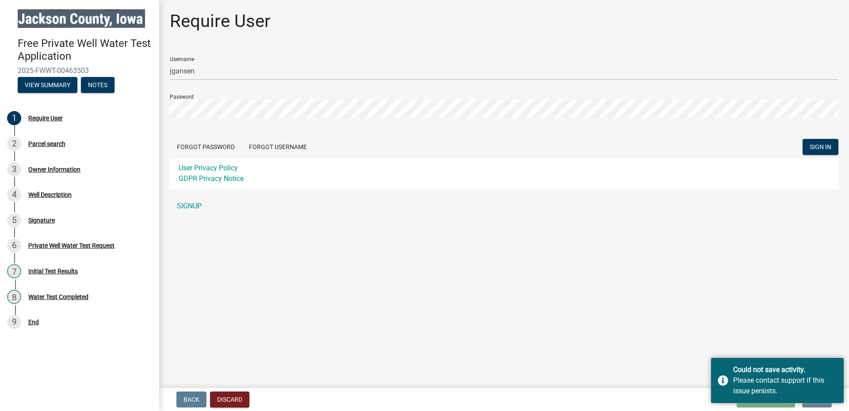
click at [677, 373] on main "Require User Username jgansen Password Forgot Password Forgot Username SIGN IN …" at bounding box center [504, 192] width 690 height 384
click at [768, 402] on div "Could not save activity. Please contact support if this issue persists." at bounding box center [777, 380] width 133 height 45
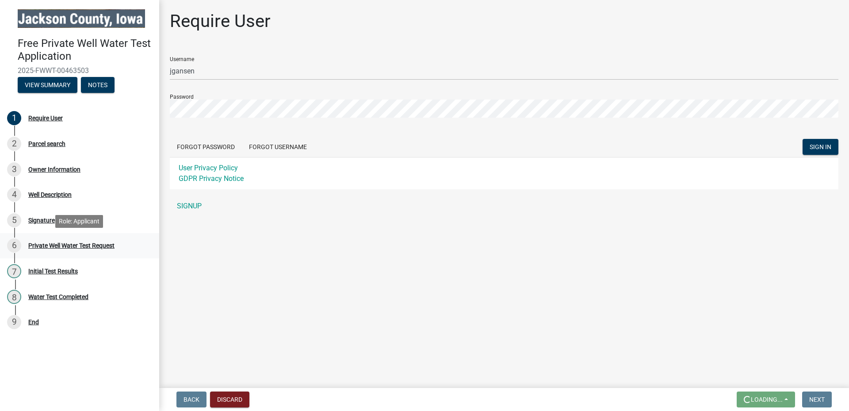
click at [65, 246] on div "Private Well Water Test Request" at bounding box center [71, 245] width 86 height 6
click at [548, 173] on div "User Privacy Policy GDPR Privacy Notice" at bounding box center [504, 173] width 669 height 32
click at [205, 181] on link "GDPR Privacy Notice" at bounding box center [211, 178] width 65 height 8
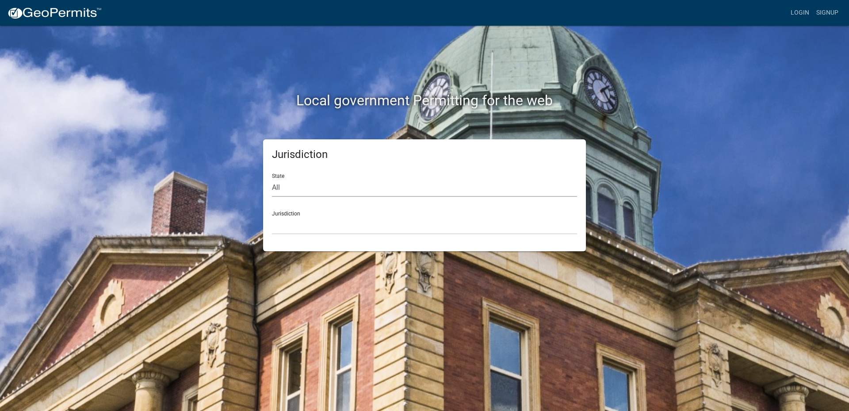
click at [272, 179] on select "All [US_STATE] [US_STATE] [US_STATE] [US_STATE] [US_STATE] [US_STATE] [US_STATE…" at bounding box center [424, 188] width 305 height 18
select select "[US_STATE]"
click option "[US_STATE]" at bounding box center [0, 0] width 0 height 0
click at [309, 216] on div "Jurisdiction Boone County, Iowa Butler County, Iowa Cerro Gordo County, Iowa Ci…" at bounding box center [424, 219] width 305 height 31
click at [272, 216] on select "Boone County, Iowa Butler County, Iowa Cerro Gordo County, Iowa City of Harlan,…" at bounding box center [424, 225] width 305 height 18
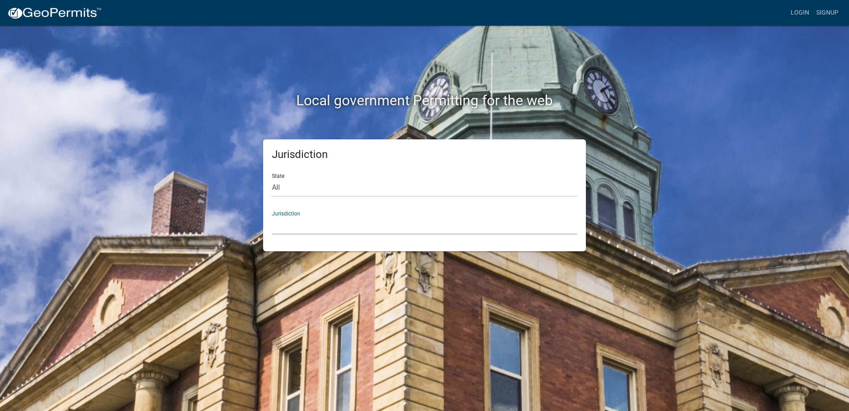
click at [272, 216] on select "Boone County, Iowa Butler County, Iowa Cerro Gordo County, Iowa City of Harlan,…" at bounding box center [424, 225] width 305 height 18
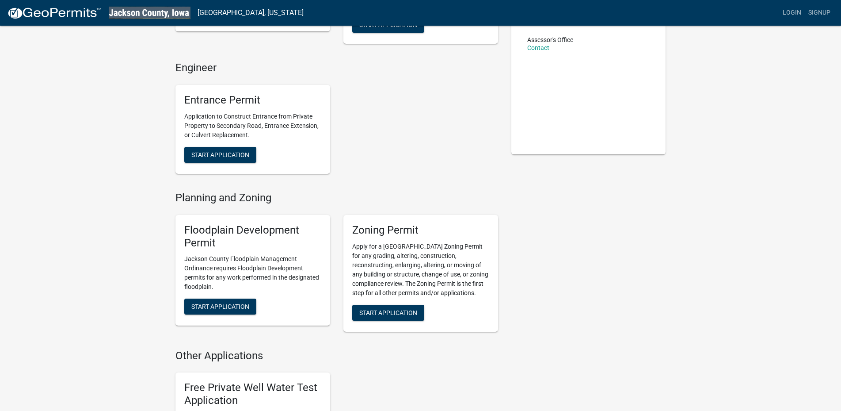
scroll to position [271, 0]
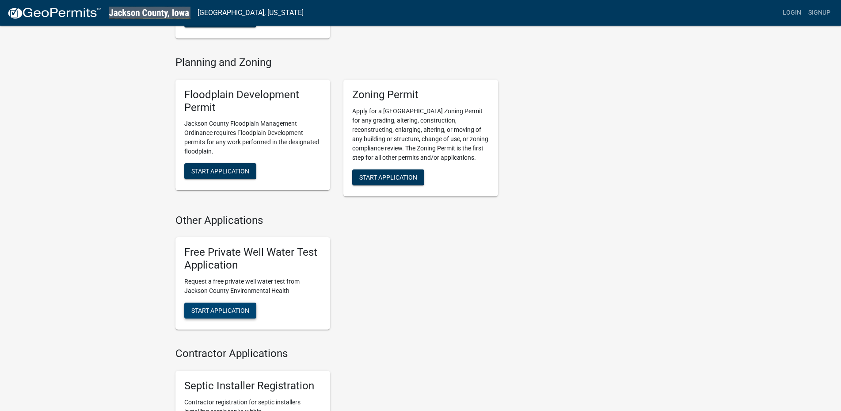
click at [232, 308] on span "Start Application" at bounding box center [220, 309] width 58 height 7
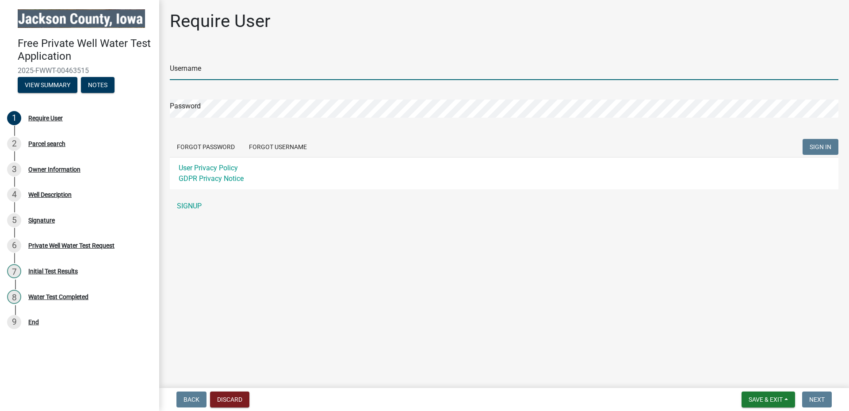
click at [221, 70] on input "Username" at bounding box center [504, 71] width 669 height 18
type input "mjgansen"
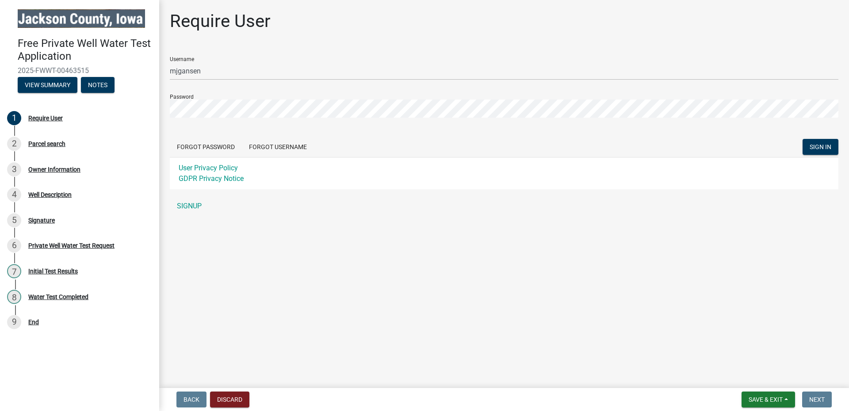
click at [168, 107] on div "Require User Username mjgansen Password Forgot Password Forgot Username SIGN IN…" at bounding box center [504, 117] width 682 height 212
click at [169, 105] on div "Require User Username mjgansen Password Forgot Password Forgot Username SIGN IN…" at bounding box center [504, 117] width 682 height 212
click at [815, 148] on span "SIGN IN" at bounding box center [821, 146] width 22 height 7
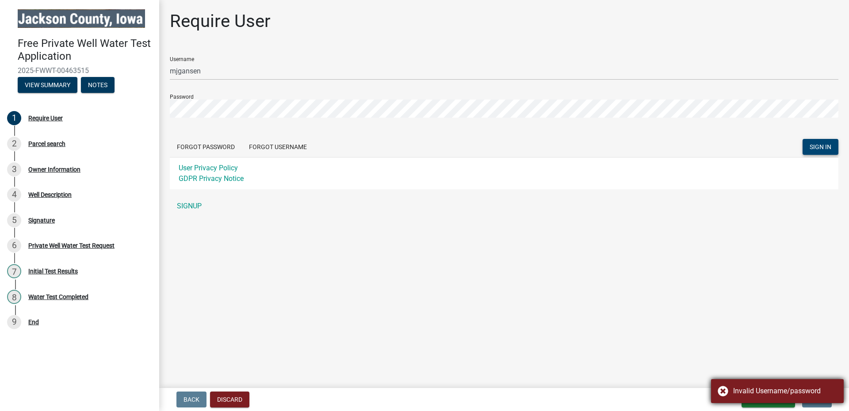
click at [745, 390] on div "Invalid Username/password" at bounding box center [785, 391] width 104 height 11
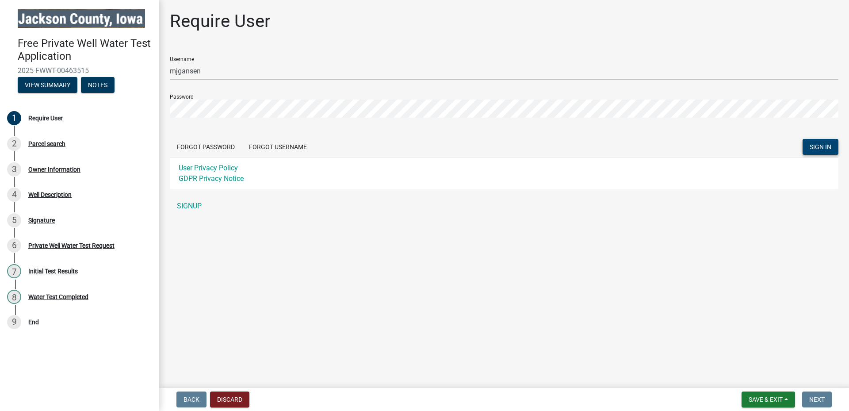
click at [168, 100] on div "Require User Username mjgansen Password Forgot Password Forgot Username SIGN IN…" at bounding box center [504, 117] width 682 height 212
click at [825, 145] on span "SIGN IN" at bounding box center [821, 146] width 22 height 7
click at [187, 206] on link "SIGNUP" at bounding box center [504, 206] width 669 height 18
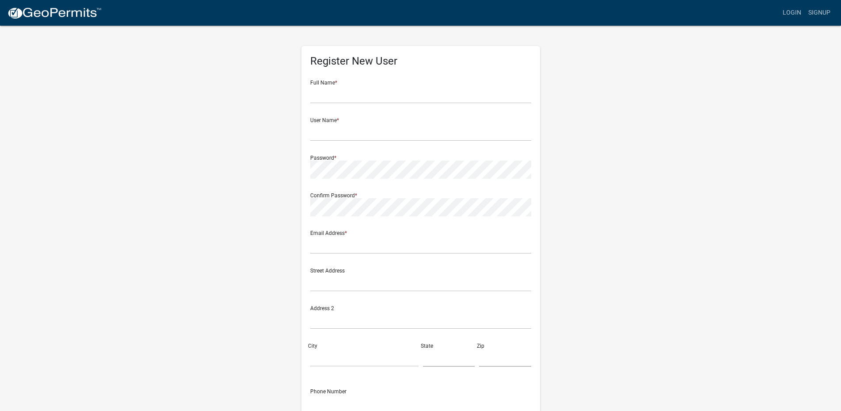
click at [342, 84] on div "Full Name *" at bounding box center [420, 88] width 221 height 31
click at [343, 85] on div "Full Name *" at bounding box center [420, 88] width 221 height 31
click at [342, 96] on input "text" at bounding box center [420, 94] width 221 height 18
click at [344, 96] on input "text" at bounding box center [420, 94] width 221 height 18
click at [328, 96] on input "text" at bounding box center [420, 94] width 221 height 18
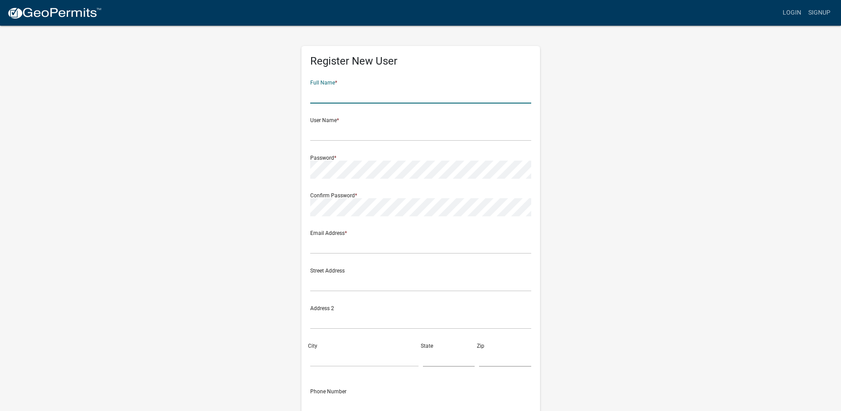
click at [328, 96] on input "text" at bounding box center [420, 94] width 221 height 18
click at [329, 96] on input "text" at bounding box center [420, 94] width 221 height 18
type input "[PERSON_NAME]"
type input "[EMAIL_ADDRESS][DOMAIN_NAME]"
type input "24752 140th ave"
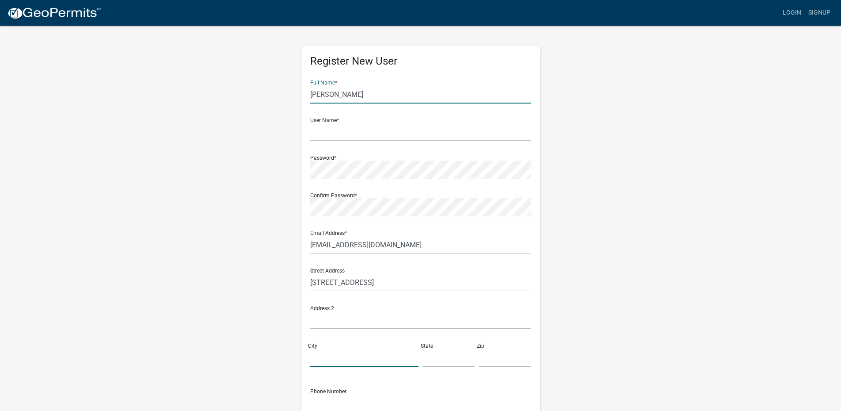
type input "zWINGLE"
type input "IA"
type input "52079"
type input "5636864214"
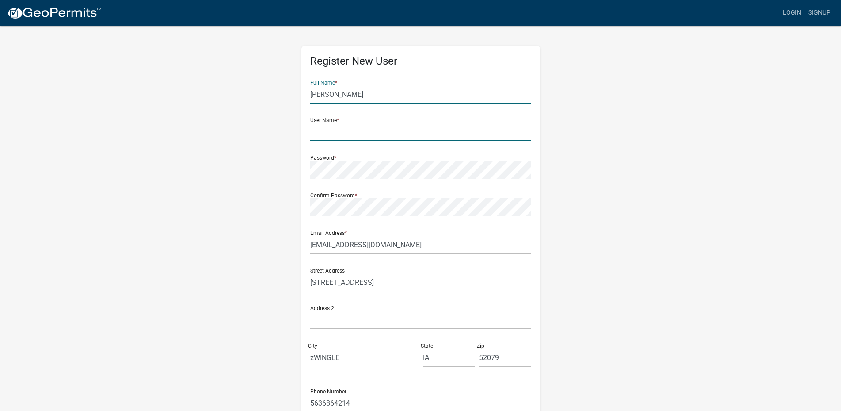
click at [337, 130] on input "text" at bounding box center [420, 132] width 221 height 18
type input "mjgansen"
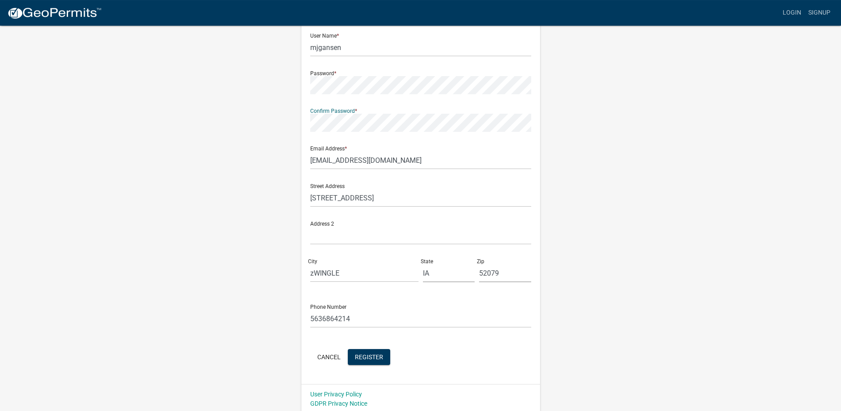
scroll to position [87, 0]
click at [368, 354] on span "Register" at bounding box center [369, 353] width 28 height 7
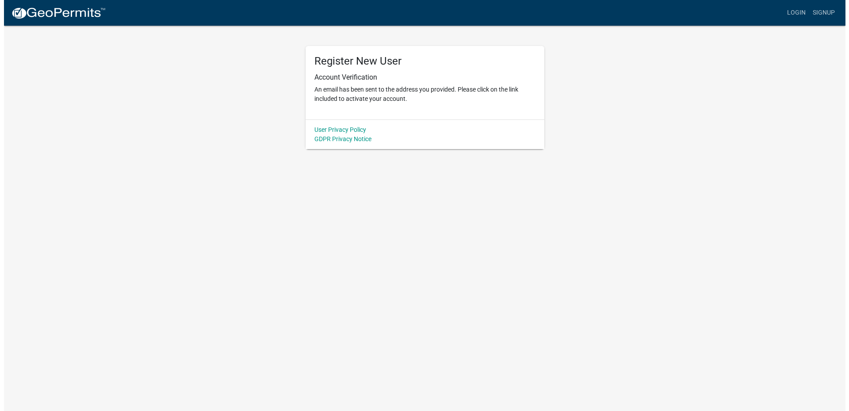
scroll to position [0, 0]
click at [374, 91] on p "An email has been sent to the address you provided. Please click on the link in…" at bounding box center [424, 94] width 221 height 19
click at [474, 107] on div "Register New User Account Verification An email has been sent to the address yo…" at bounding box center [424, 82] width 239 height 73
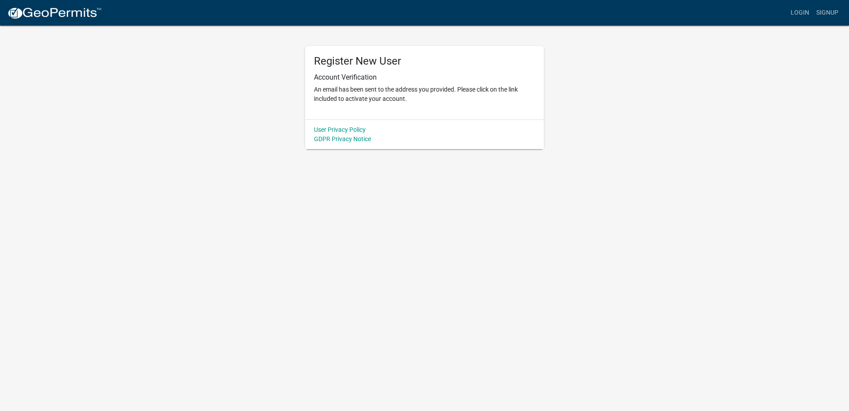
click at [474, 107] on div "Register New User Account Verification An email has been sent to the address yo…" at bounding box center [424, 82] width 239 height 73
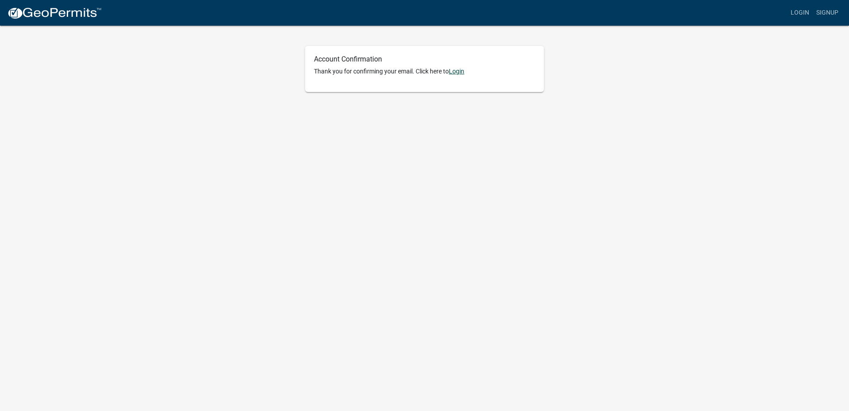
click at [463, 72] on link "Login" at bounding box center [456, 71] width 15 height 7
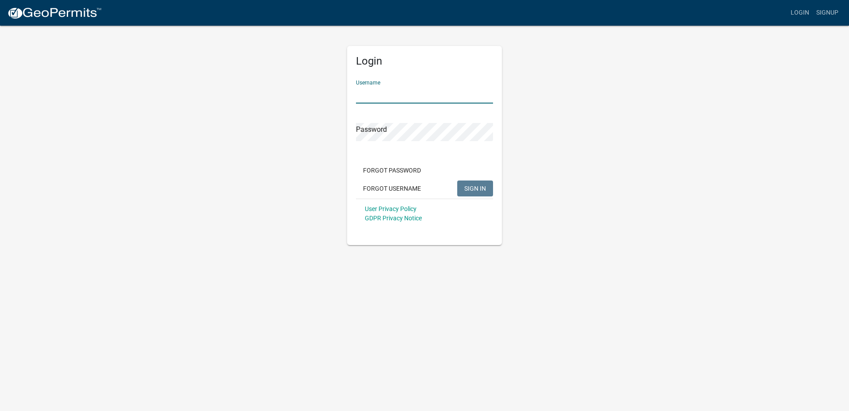
click at [381, 94] on input "Username" at bounding box center [424, 94] width 137 height 18
type input "mjgansen"
click at [471, 190] on span "SIGN IN" at bounding box center [475, 187] width 22 height 7
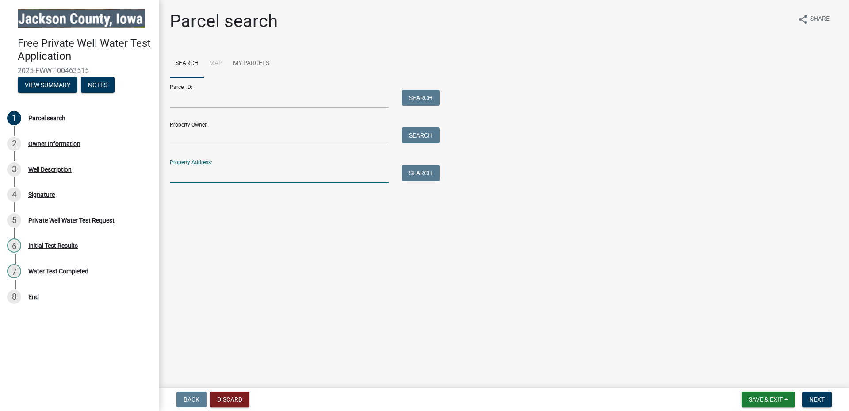
click at [219, 165] on input "Property Address:" at bounding box center [279, 174] width 219 height 18
type input "[STREET_ADDRESS]"
click at [426, 172] on button "Search" at bounding box center [421, 173] width 38 height 16
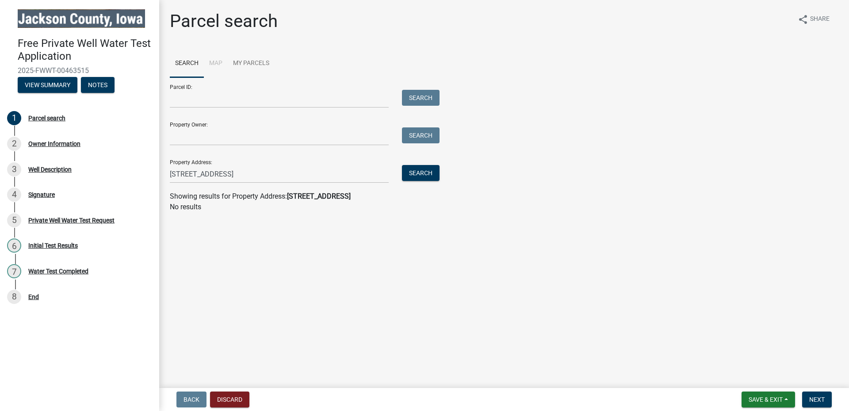
click at [193, 124] on div "Property Owner: Search" at bounding box center [302, 130] width 265 height 31
click at [196, 130] on input "Property Owner:" at bounding box center [279, 136] width 219 height 18
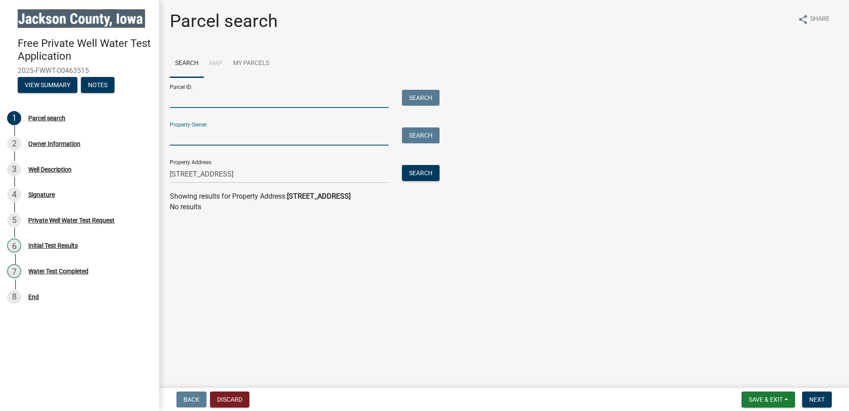
click at [195, 97] on input "Parcel ID:" at bounding box center [279, 99] width 219 height 18
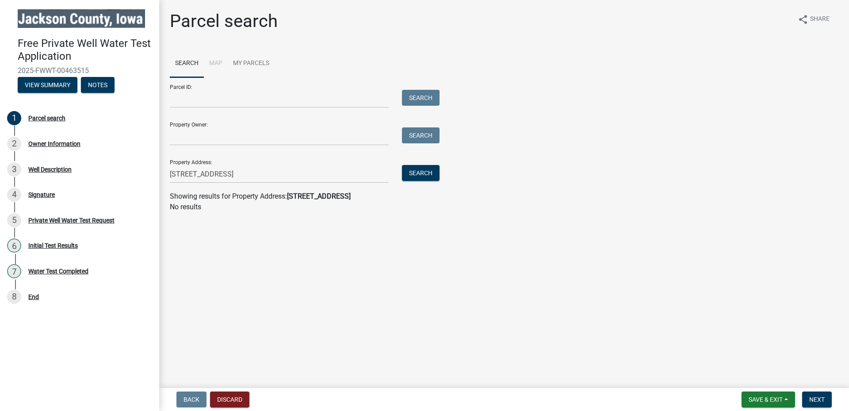
click at [234, 382] on main "Parcel search share Share Search Map My Parcels Parcel ID: Search Property Owne…" at bounding box center [504, 192] width 690 height 384
click at [202, 94] on input "Parcel ID:" at bounding box center [279, 99] width 219 height 18
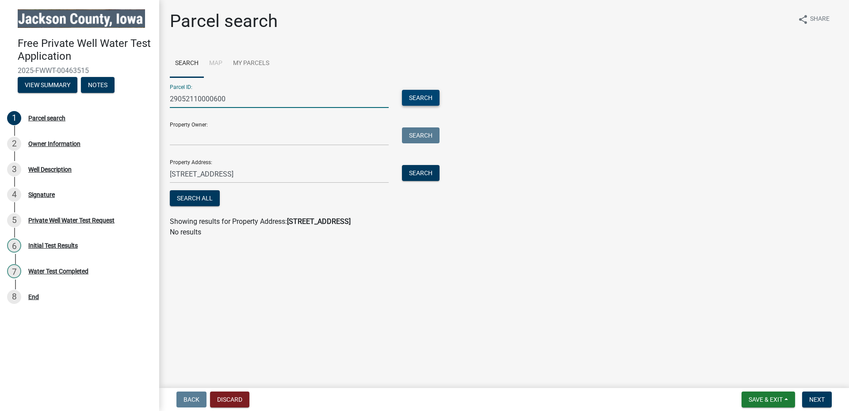
type input "29052110000600"
click at [428, 99] on button "Search" at bounding box center [421, 98] width 38 height 16
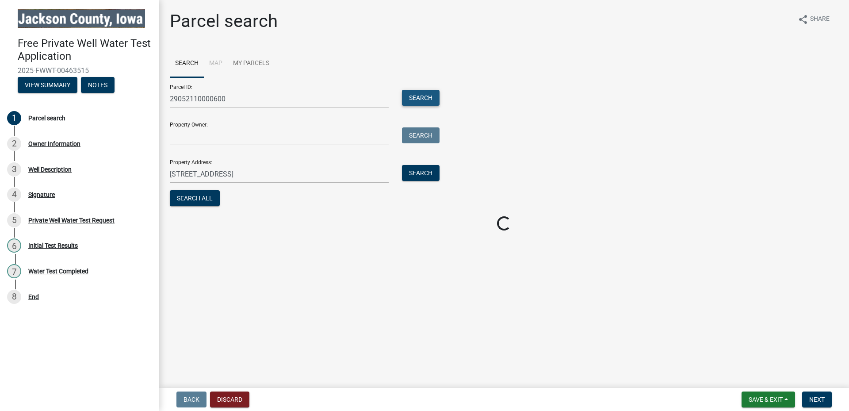
click at [428, 99] on button "Search" at bounding box center [421, 98] width 38 height 16
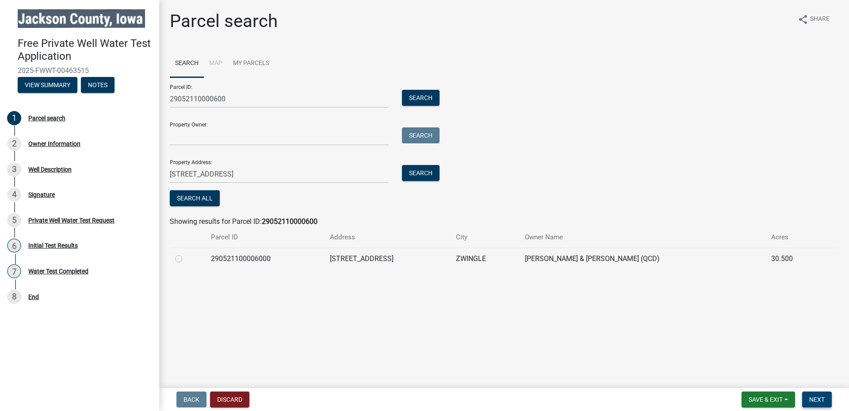
click at [825, 401] on span "Next" at bounding box center [816, 399] width 15 height 7
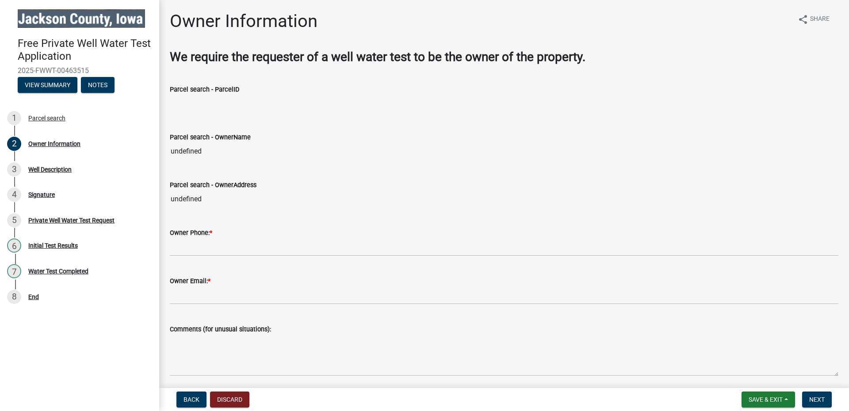
click at [173, 100] on input "Parcel search - ParcelID" at bounding box center [504, 104] width 669 height 18
click at [177, 145] on input "undefined" at bounding box center [504, 151] width 669 height 18
click at [172, 150] on input "undefined" at bounding box center [504, 151] width 669 height 18
drag, startPoint x: 198, startPoint y: 150, endPoint x: 217, endPoint y: 151, distance: 18.6
click at [217, 151] on input "undefined" at bounding box center [504, 151] width 669 height 18
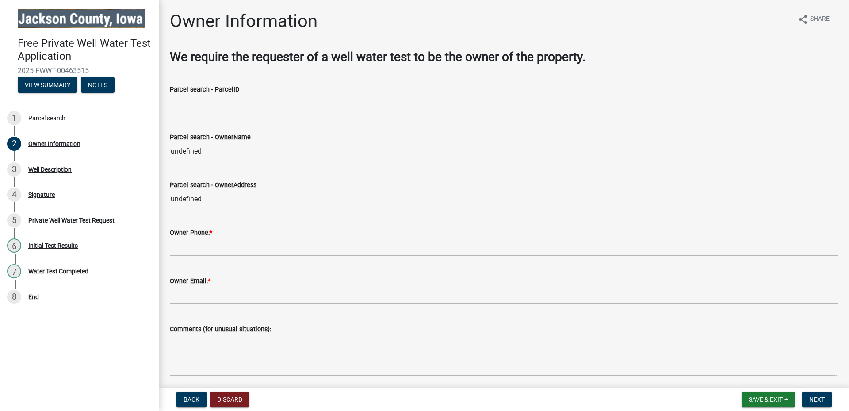
click at [206, 149] on input "undefined" at bounding box center [504, 151] width 669 height 18
click at [170, 149] on input "undefined" at bounding box center [504, 151] width 669 height 18
click at [170, 150] on input "undefined" at bounding box center [504, 151] width 669 height 18
click at [180, 196] on input "undefined" at bounding box center [504, 199] width 669 height 18
click at [174, 151] on input "undefined" at bounding box center [504, 151] width 669 height 18
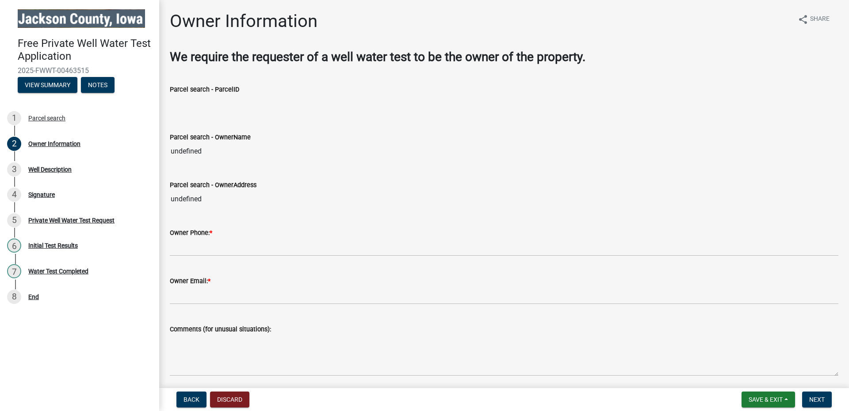
click at [161, 108] on div "Owner Information share Share We require the requester of a well water test to …" at bounding box center [504, 297] width 690 height 573
click at [175, 146] on input "undefined" at bounding box center [504, 151] width 669 height 18
click at [208, 149] on input "undefined" at bounding box center [504, 151] width 669 height 18
drag, startPoint x: 168, startPoint y: 149, endPoint x: 164, endPoint y: 149, distance: 4.4
click at [170, 149] on input "undefined" at bounding box center [504, 151] width 669 height 18
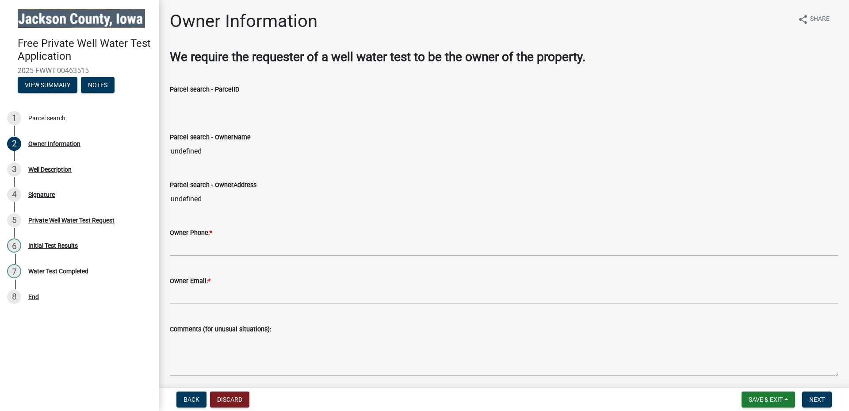
click at [171, 149] on input "undefined" at bounding box center [504, 151] width 669 height 18
drag, startPoint x: 172, startPoint y: 150, endPoint x: 177, endPoint y: 150, distance: 5.8
click at [172, 150] on input "undefined" at bounding box center [504, 151] width 669 height 18
click at [182, 150] on input "undefined" at bounding box center [504, 151] width 669 height 18
click at [194, 151] on input "undefined" at bounding box center [504, 151] width 669 height 18
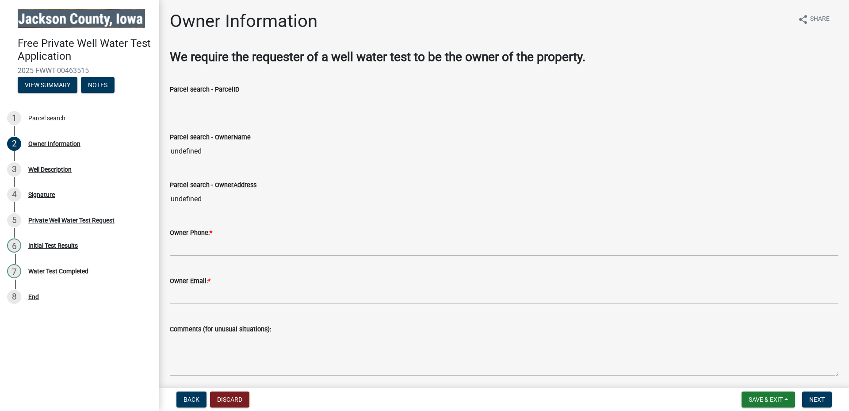
click at [172, 151] on input "undefined" at bounding box center [504, 151] width 669 height 18
click at [184, 151] on input "undefined" at bounding box center [504, 151] width 669 height 18
click at [189, 151] on input "undefined" at bounding box center [504, 151] width 669 height 18
click at [193, 151] on input "undefined" at bounding box center [504, 151] width 669 height 18
click at [173, 150] on input "undefined" at bounding box center [504, 151] width 669 height 18
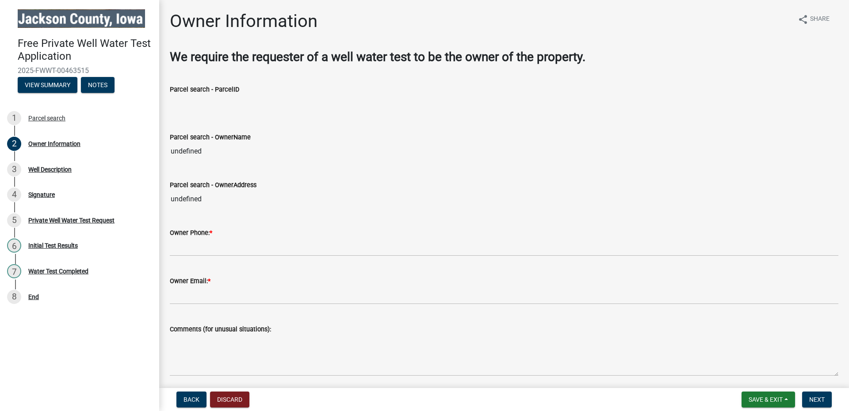
click at [175, 150] on input "undefined" at bounding box center [504, 151] width 669 height 18
click at [172, 150] on input "undefined" at bounding box center [504, 151] width 669 height 18
click at [205, 152] on input "undefined" at bounding box center [504, 151] width 669 height 18
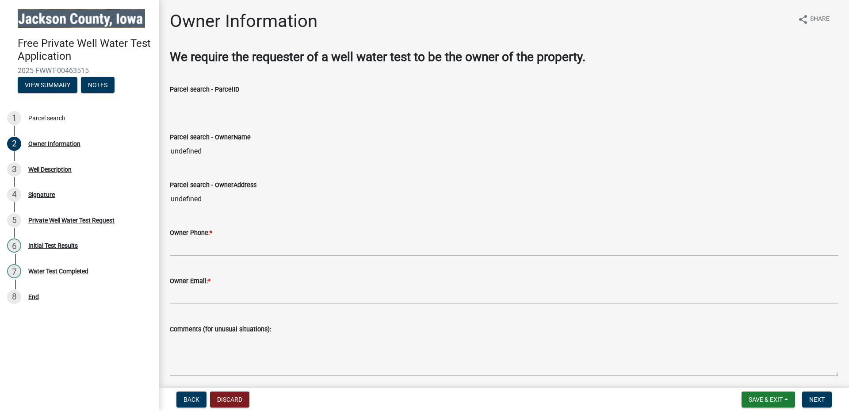
click at [210, 149] on input "undefined" at bounding box center [504, 151] width 669 height 18
drag, startPoint x: 202, startPoint y: 149, endPoint x: 166, endPoint y: 151, distance: 35.8
click at [202, 149] on input "undefined" at bounding box center [504, 151] width 669 height 18
click at [161, 151] on div "Owner Information share Share We require the requester of a well water test to …" at bounding box center [504, 297] width 690 height 573
drag, startPoint x: 199, startPoint y: 149, endPoint x: 170, endPoint y: 149, distance: 28.3
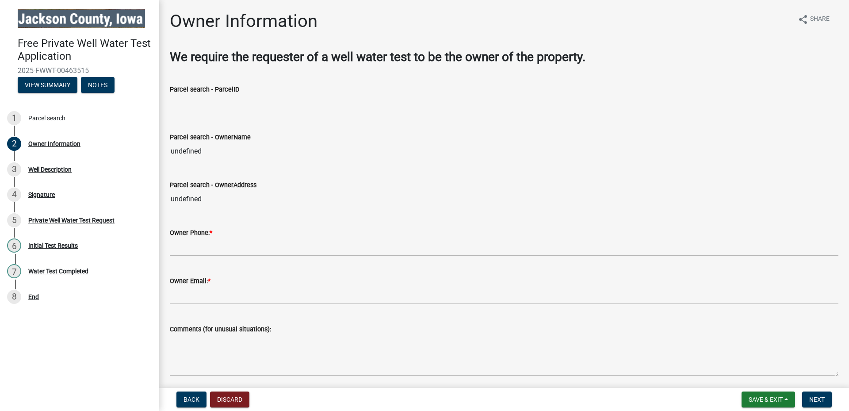
click at [170, 149] on input "undefined" at bounding box center [504, 151] width 669 height 18
click at [210, 150] on input "undefined" at bounding box center [504, 151] width 669 height 18
drag, startPoint x: 193, startPoint y: 150, endPoint x: 175, endPoint y: 149, distance: 18.1
click at [175, 149] on input "undefined" at bounding box center [504, 151] width 669 height 18
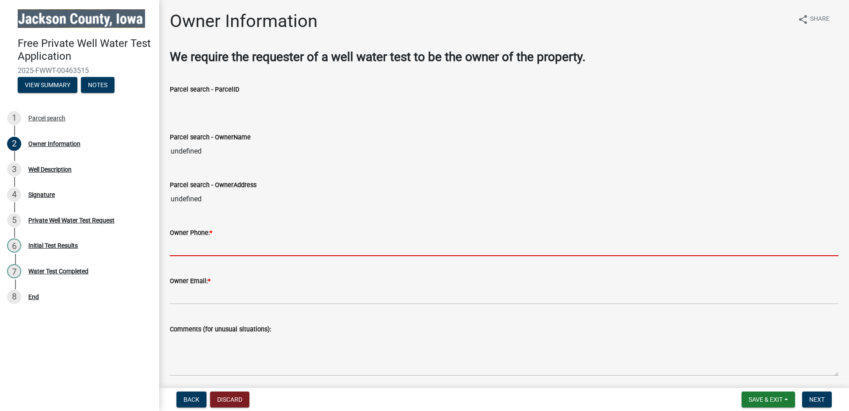
click at [211, 247] on input "Owner Phone: *" at bounding box center [504, 247] width 669 height 18
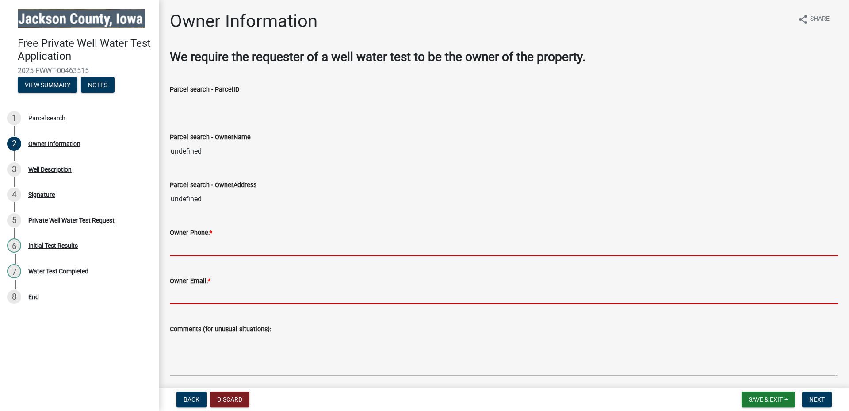
click at [222, 294] on input "Owner Email: *" at bounding box center [504, 295] width 669 height 18
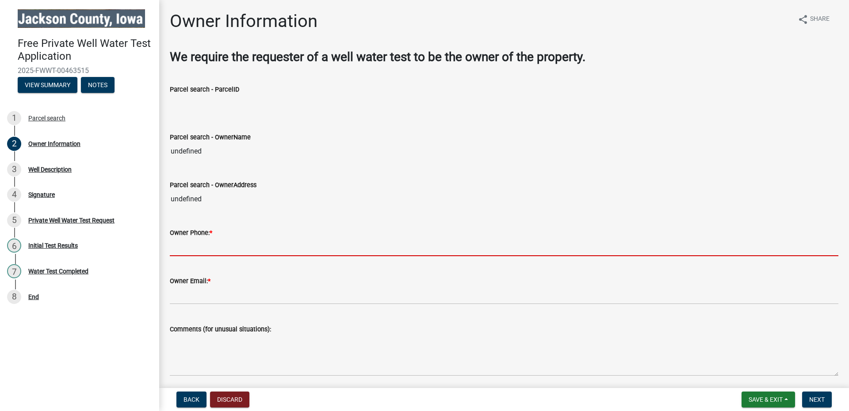
click at [222, 286] on div "Owner Email: *" at bounding box center [504, 280] width 669 height 11
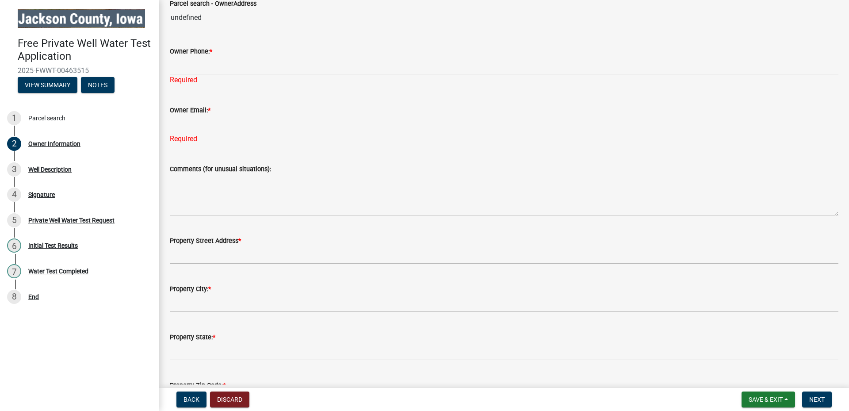
scroll to position [247, 0]
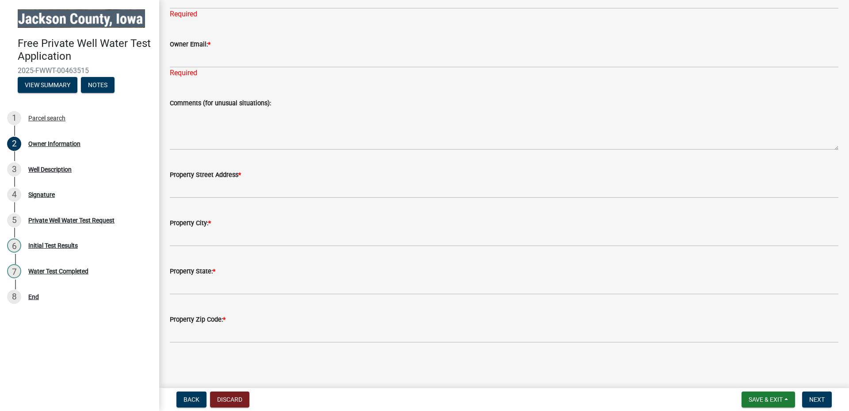
click at [267, 48] on div "Owner Email: *" at bounding box center [504, 44] width 669 height 11
click at [234, 34] on div "Owner Email: * Required" at bounding box center [504, 53] width 669 height 52
click at [235, 42] on div "Owner Email: *" at bounding box center [504, 44] width 669 height 11
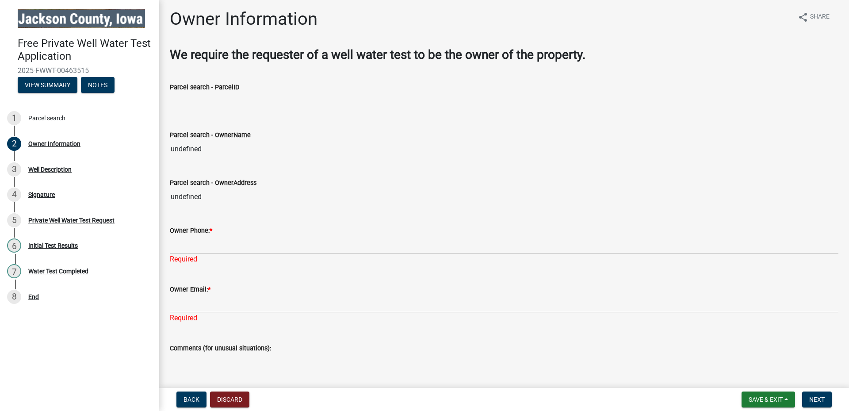
scroll to position [0, 0]
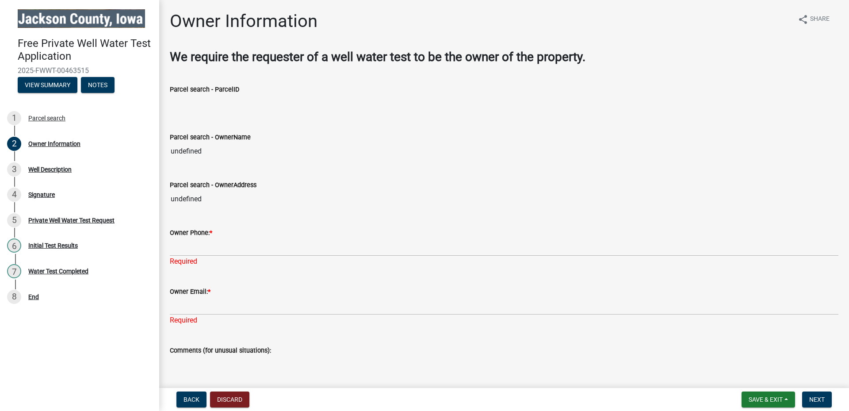
click at [246, 290] on div "Owner Email: *" at bounding box center [504, 291] width 669 height 11
click at [249, 287] on div "Owner Email: *" at bounding box center [504, 291] width 669 height 11
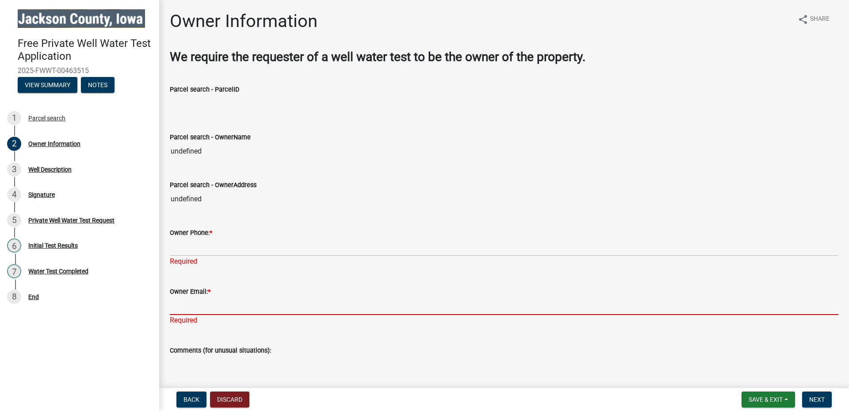
click at [264, 298] on input "Owner Email: *" at bounding box center [504, 306] width 669 height 18
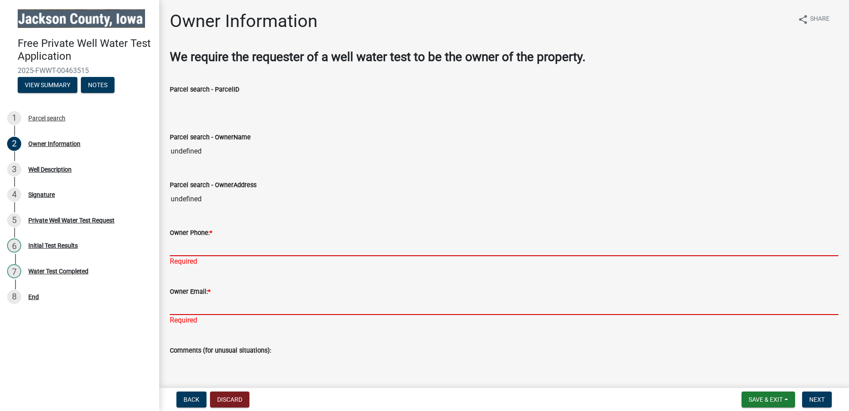
type input "5635991858"
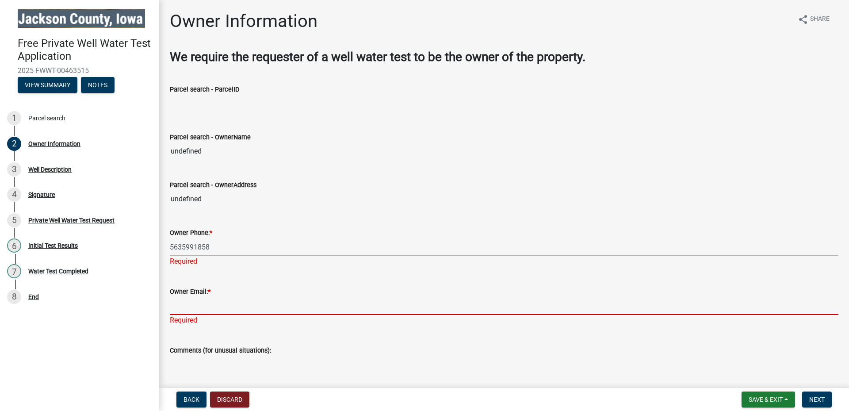
type input "[EMAIL_ADDRESS][DOMAIN_NAME]"
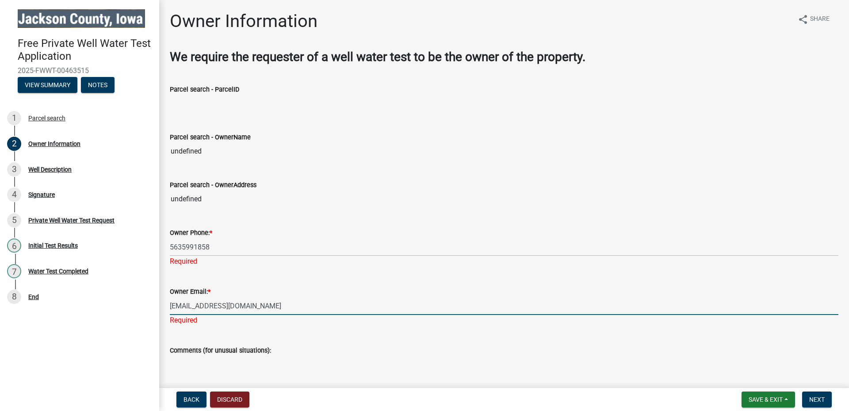
type input "[STREET_ADDRESS]"
type input "Zwingle"
type input "IA"
type input "52079"
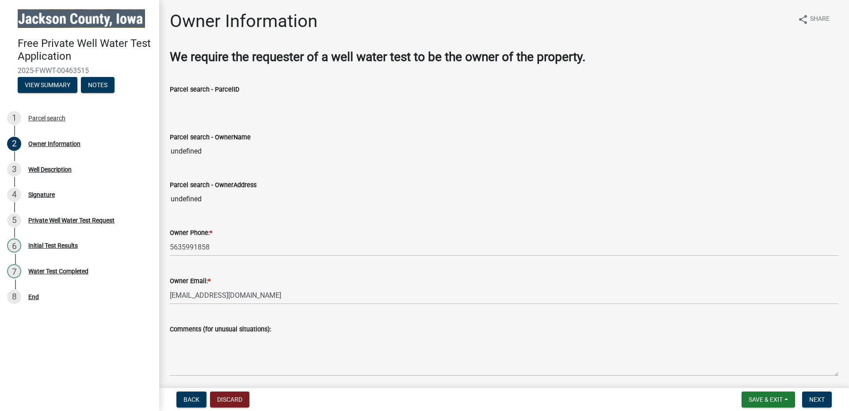
click at [183, 113] on wm-data-entity-input "Parcel search - ParcelID" at bounding box center [504, 96] width 669 height 48
drag, startPoint x: 171, startPoint y: 150, endPoint x: 195, endPoint y: 152, distance: 24.4
click at [172, 150] on input "undefined" at bounding box center [504, 151] width 669 height 18
drag, startPoint x: 195, startPoint y: 152, endPoint x: 210, endPoint y: 153, distance: 14.2
click at [208, 153] on input "undefined" at bounding box center [504, 151] width 669 height 18
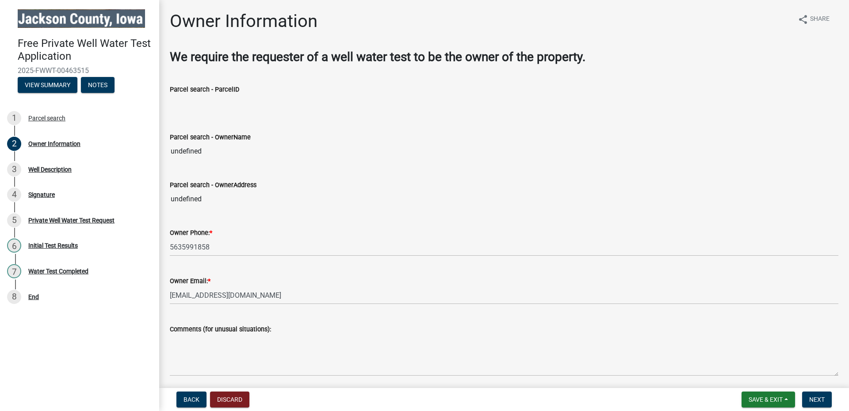
click at [210, 153] on input "undefined" at bounding box center [504, 151] width 669 height 18
click at [222, 199] on input "undefined" at bounding box center [504, 199] width 669 height 18
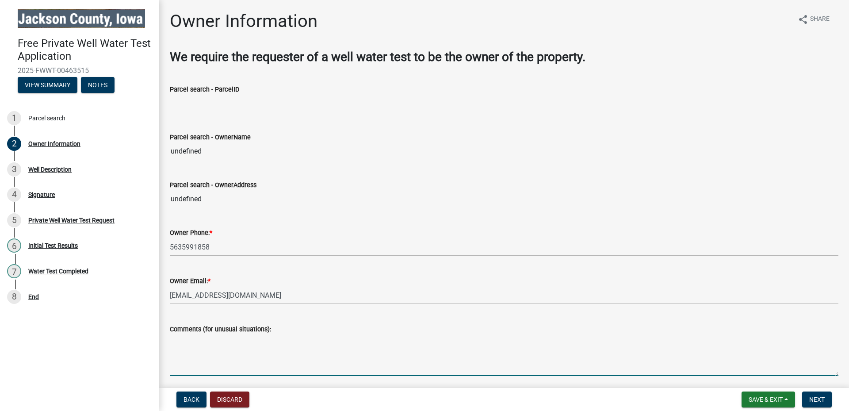
click at [210, 348] on textarea "Comments (for unusual situations):" at bounding box center [504, 355] width 669 height 42
click at [212, 342] on textarea "Comments (for unusual situations):" at bounding box center [504, 355] width 669 height 42
click at [178, 105] on input "Parcel search - ParcelID" at bounding box center [504, 104] width 669 height 18
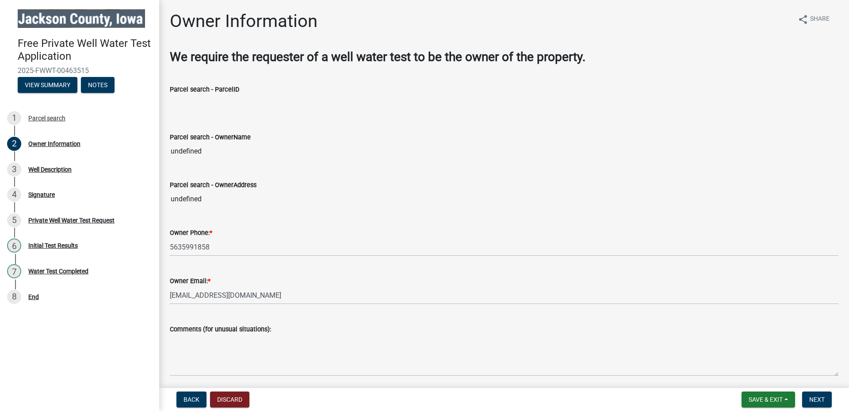
drag, startPoint x: 172, startPoint y: 193, endPoint x: 220, endPoint y: 196, distance: 48.3
click at [175, 193] on input "undefined" at bounding box center [504, 199] width 669 height 18
click at [222, 196] on input "undefined" at bounding box center [504, 199] width 669 height 18
click at [222, 197] on input "undefined" at bounding box center [504, 199] width 669 height 18
click at [219, 200] on input "undefined" at bounding box center [504, 199] width 669 height 18
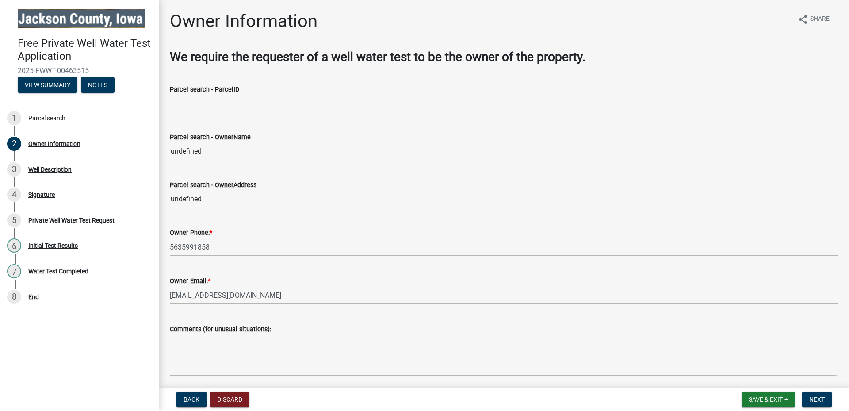
click at [219, 200] on input "undefined" at bounding box center [504, 199] width 669 height 18
click at [214, 201] on input "undefined" at bounding box center [504, 199] width 669 height 18
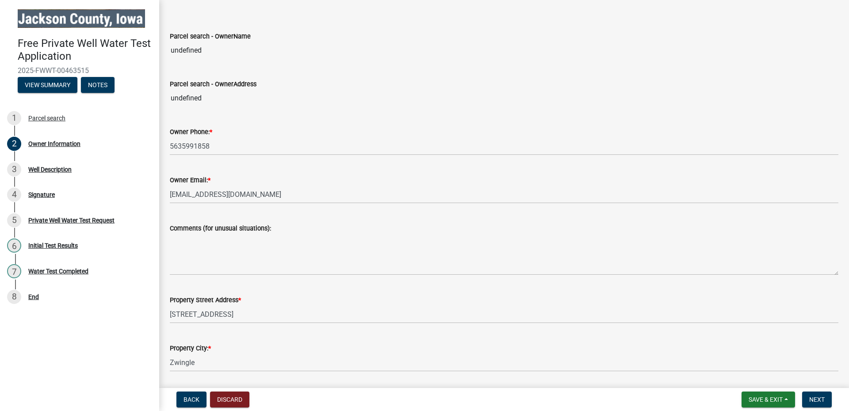
scroll to position [226, 0]
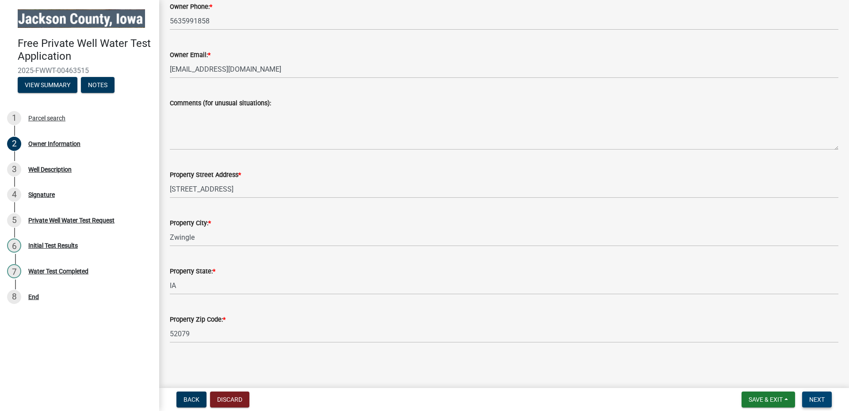
click at [816, 397] on span "Next" at bounding box center [816, 399] width 15 height 7
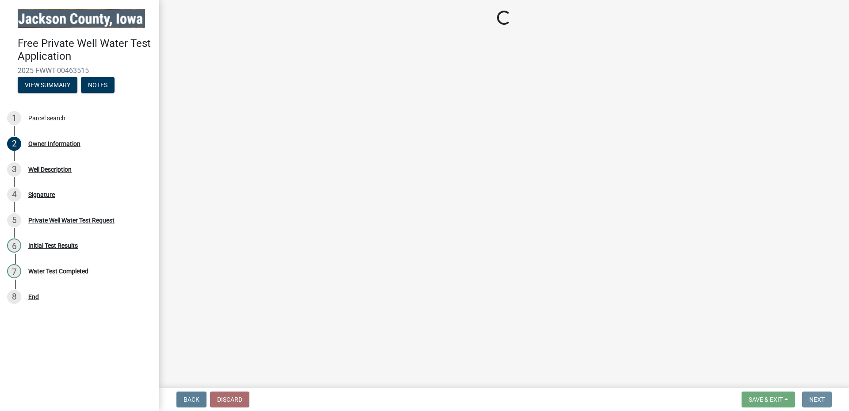
scroll to position [0, 0]
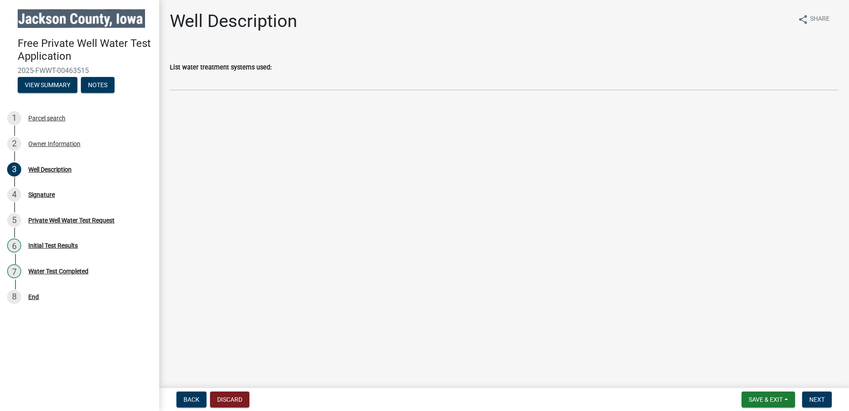
click at [267, 106] on main "Well Description share Share List water treatment systems used:" at bounding box center [504, 192] width 690 height 384
click at [187, 104] on div "Well Description share Share List water treatment systems used:" at bounding box center [504, 58] width 682 height 95
click at [187, 107] on main "Well Description share Share List water treatment systems used:" at bounding box center [504, 192] width 690 height 384
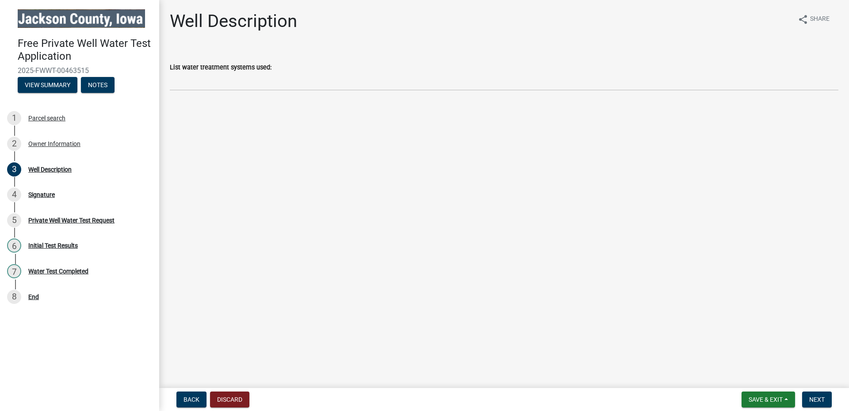
click at [187, 107] on main "Well Description share Share List water treatment systems used:" at bounding box center [504, 192] width 690 height 384
click at [189, 108] on main "Well Description share Share List water treatment systems used:" at bounding box center [504, 192] width 690 height 384
click at [810, 401] on span "Next" at bounding box center [816, 399] width 15 height 7
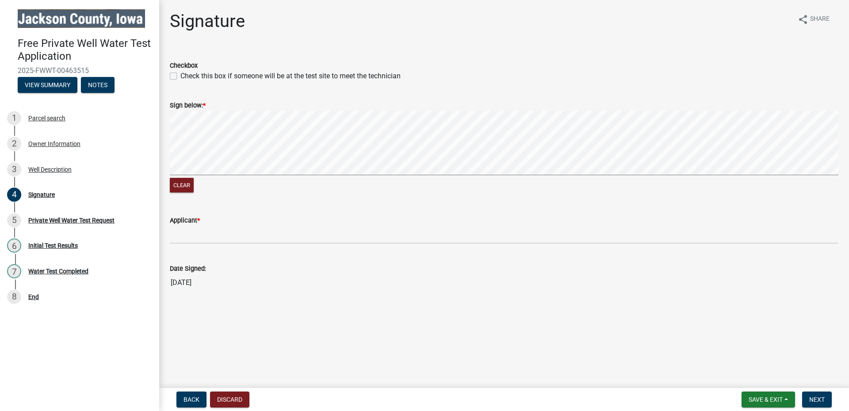
click at [180, 75] on label "Check this box if someone will be at the test site to meet the technician" at bounding box center [290, 76] width 220 height 11
click at [180, 75] on input "Check this box if someone will be at the test site to meet the technician" at bounding box center [183, 74] width 6 height 6
checkbox input "true"
click at [220, 222] on div "Applicant *" at bounding box center [504, 220] width 669 height 11
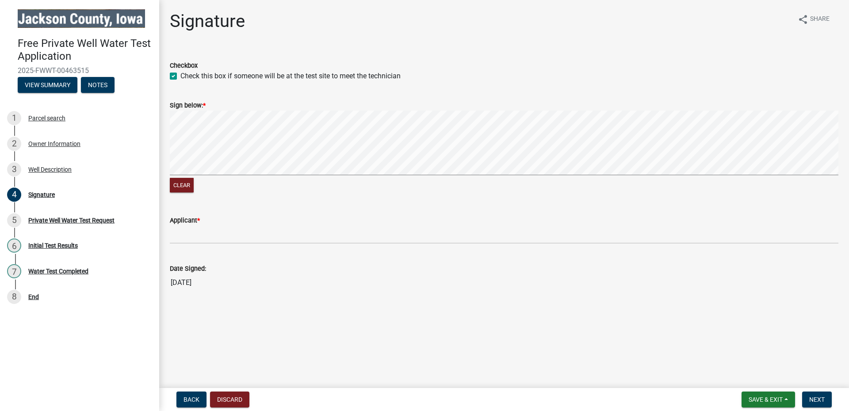
click at [227, 212] on div "Applicant *" at bounding box center [504, 222] width 669 height 41
click at [297, 108] on form "Sign below: * Clear" at bounding box center [504, 141] width 669 height 105
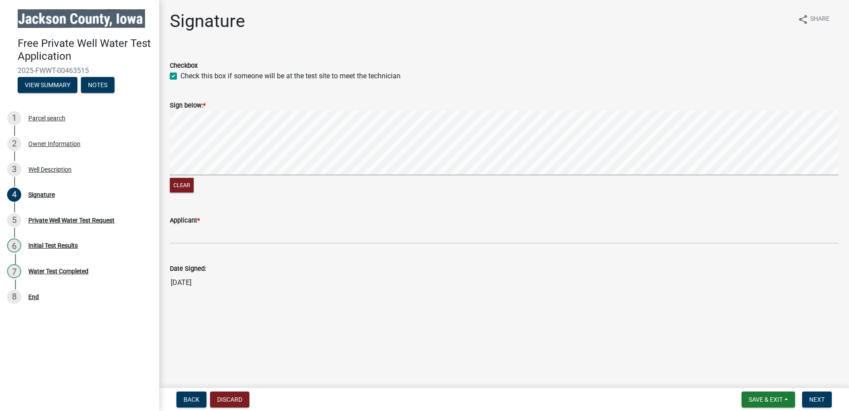
click at [307, 111] on form "Sign below: * Clear" at bounding box center [504, 141] width 669 height 105
click at [356, 125] on form "Sign below: * Clear" at bounding box center [504, 141] width 669 height 105
click at [218, 224] on div "Applicant *" at bounding box center [504, 220] width 669 height 11
click at [194, 222] on label "Applicant *" at bounding box center [185, 221] width 30 height 6
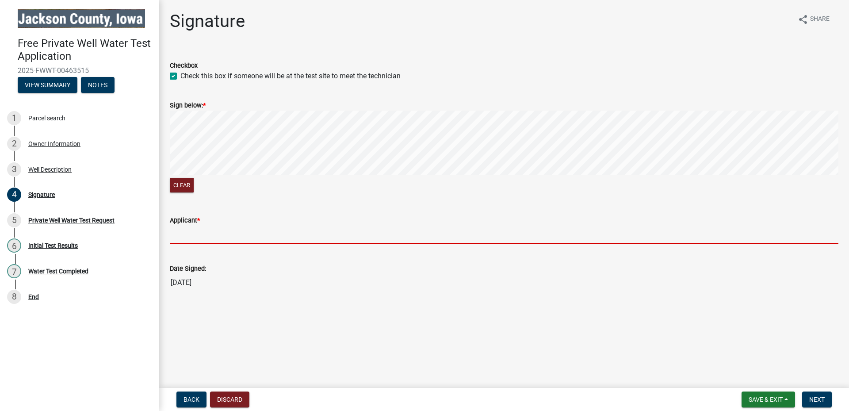
click at [194, 225] on input "Applicant *" at bounding box center [504, 234] width 669 height 18
click at [204, 230] on input "Applicant *" at bounding box center [504, 234] width 669 height 18
click at [231, 238] on input "Applicant *" at bounding box center [504, 234] width 669 height 18
click at [814, 396] on span "Next" at bounding box center [816, 399] width 15 height 7
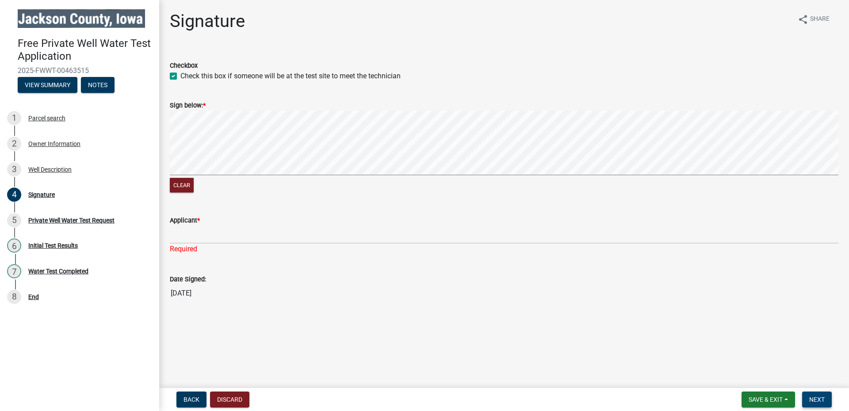
click at [818, 400] on span "Next" at bounding box center [816, 399] width 15 height 7
click at [820, 401] on span "Next" at bounding box center [816, 399] width 15 height 7
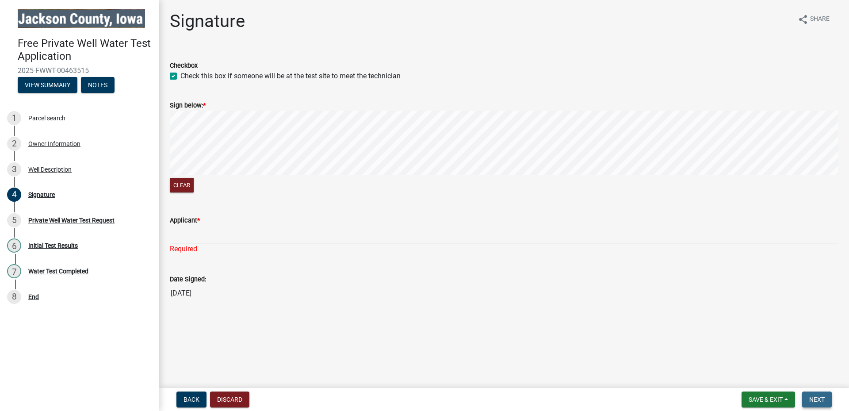
click at [819, 401] on span "Next" at bounding box center [816, 399] width 15 height 7
click at [818, 400] on span "Next" at bounding box center [816, 399] width 15 height 7
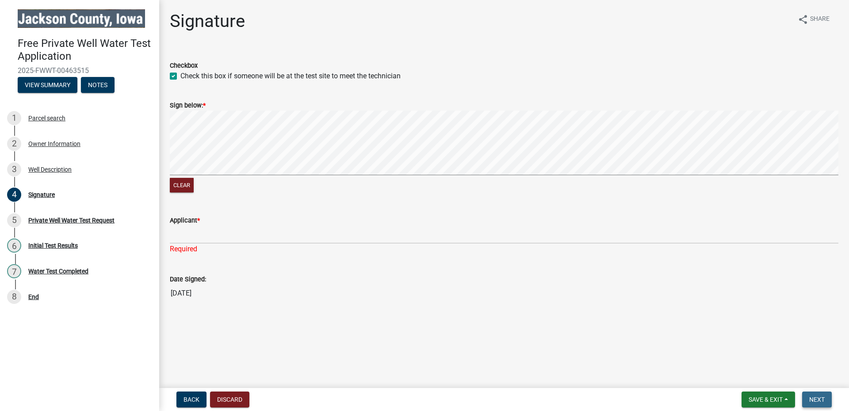
click at [818, 400] on span "Next" at bounding box center [816, 399] width 15 height 7
click at [640, 302] on wm-data-entity-input "Date Signed: [DATE]" at bounding box center [504, 285] width 669 height 48
click at [822, 399] on span "Next" at bounding box center [816, 399] width 15 height 7
click at [63, 222] on div "Private Well Water Test Request" at bounding box center [71, 220] width 86 height 6
click at [816, 398] on span "Next" at bounding box center [816, 399] width 15 height 7
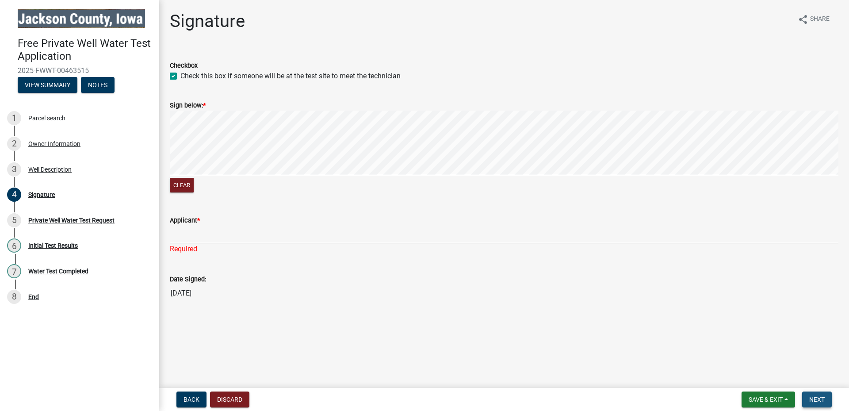
click at [816, 398] on span "Next" at bounding box center [816, 399] width 15 height 7
click at [817, 398] on span "Next" at bounding box center [816, 399] width 15 height 7
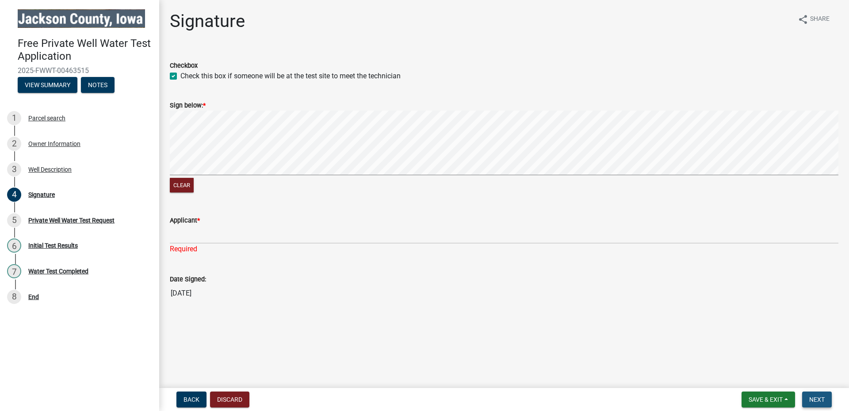
click at [817, 398] on span "Next" at bounding box center [816, 399] width 15 height 7
click at [816, 398] on span "Next" at bounding box center [816, 399] width 15 height 7
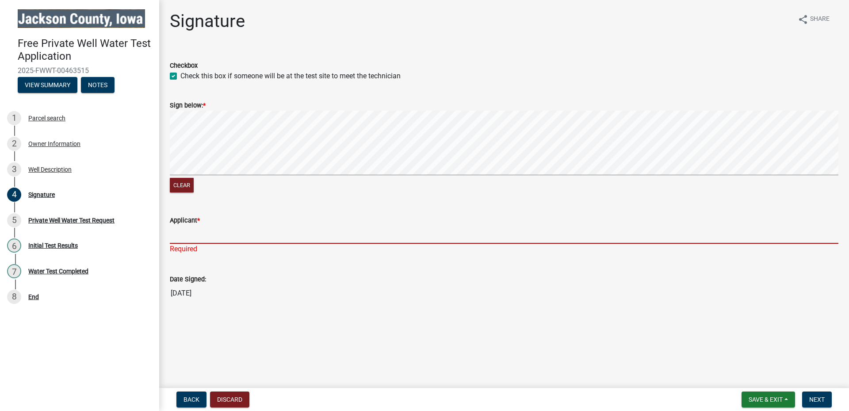
click at [190, 233] on input "Applicant *" at bounding box center [504, 234] width 669 height 18
click at [217, 235] on input "Applicant *" at bounding box center [504, 234] width 669 height 18
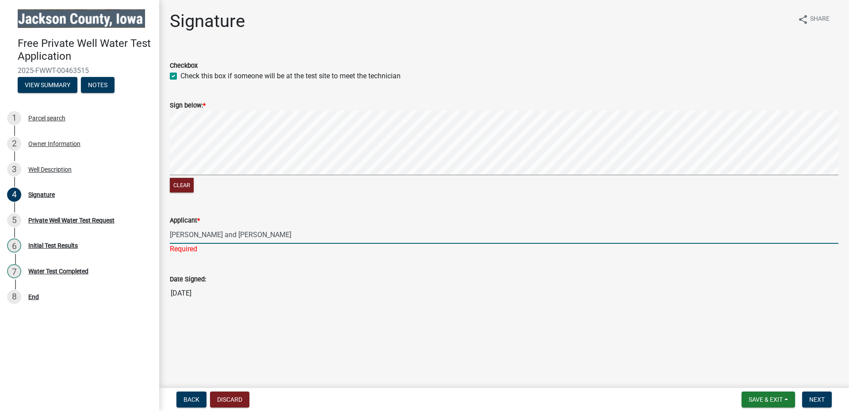
click at [186, 233] on input "[PERSON_NAME] and [PERSON_NAME]" at bounding box center [504, 234] width 669 height 18
click at [227, 234] on input "[PERSON_NAME] and [PERSON_NAME]" at bounding box center [504, 234] width 669 height 18
type input "[PERSON_NAME] and [PERSON_NAME]"
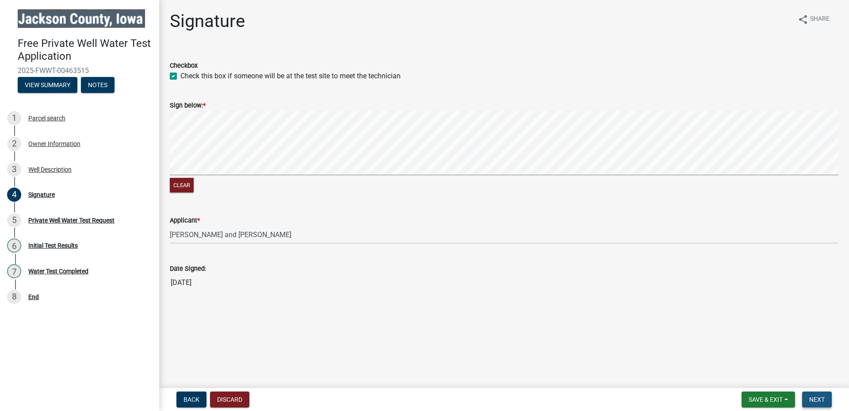
click at [820, 401] on span "Next" at bounding box center [816, 399] width 15 height 7
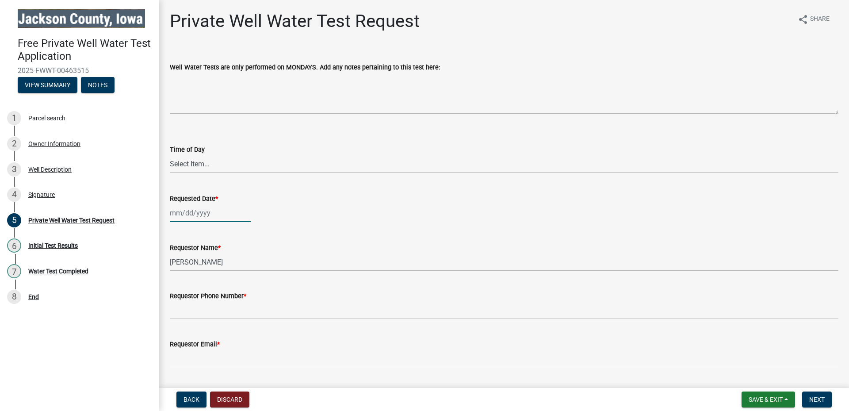
click at [170, 209] on input "Requested Date *" at bounding box center [210, 213] width 81 height 18
select select "8"
select select "2025"
click at [170, 239] on div "Mo Tu We Th Fr Sa Su" at bounding box center [221, 246] width 103 height 14
click at [179, 301] on div "18" at bounding box center [179, 302] width 14 height 14
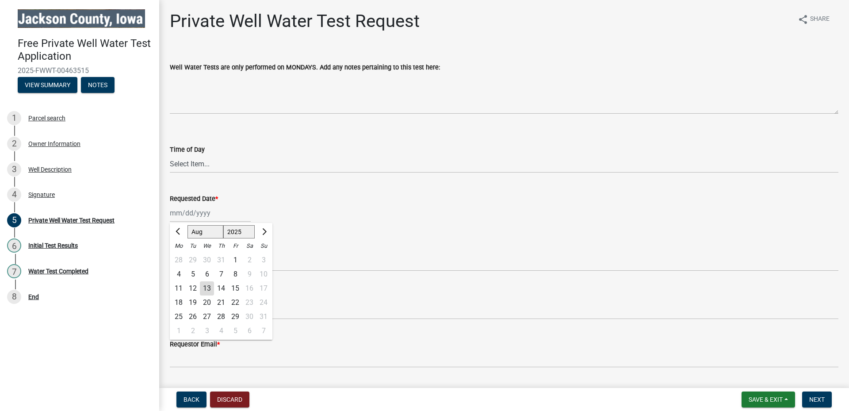
type input "[DATE]"
click at [170, 155] on select "Select Item... AM PM" at bounding box center [504, 164] width 669 height 18
click option "AM" at bounding box center [0, 0] width 0 height 0
select select "203f66f9-1146-4c03-8286-bc7632bf4236"
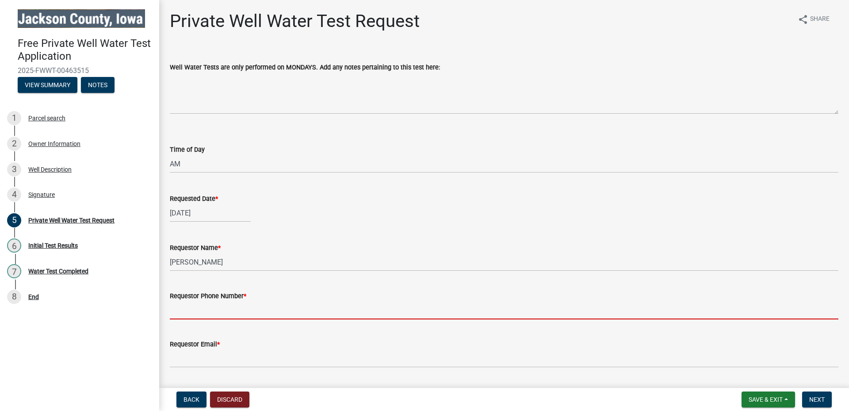
click at [191, 311] on input "Requestor Phone Number *" at bounding box center [504, 310] width 669 height 18
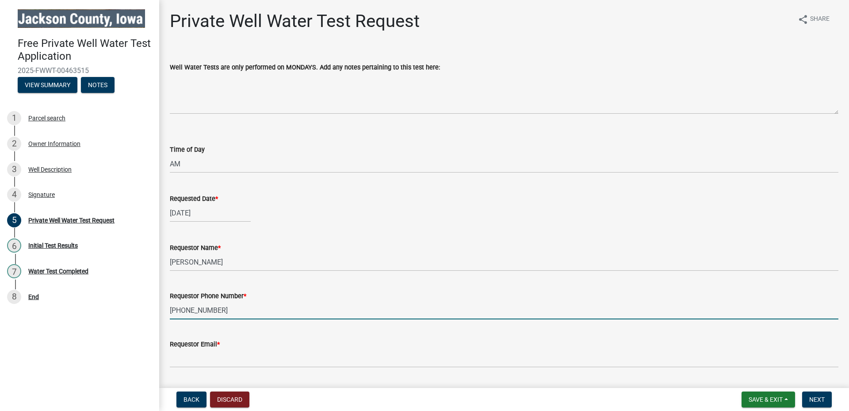
type input "[PHONE_NUMBER]"
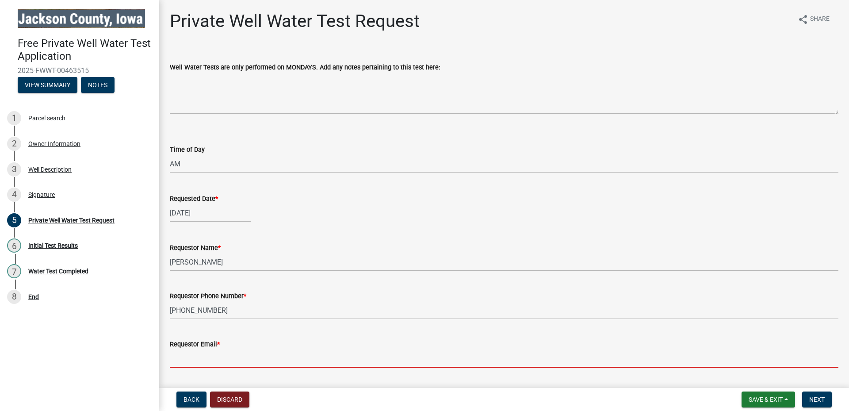
click at [181, 357] on input "Requestor Email *" at bounding box center [504, 358] width 669 height 18
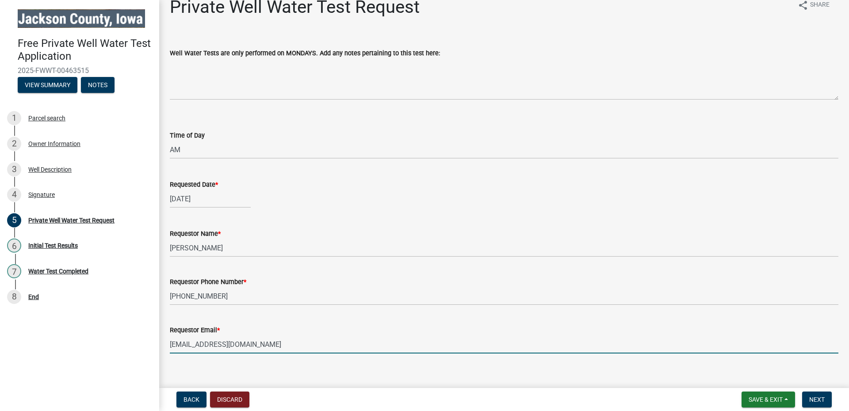
scroll to position [25, 0]
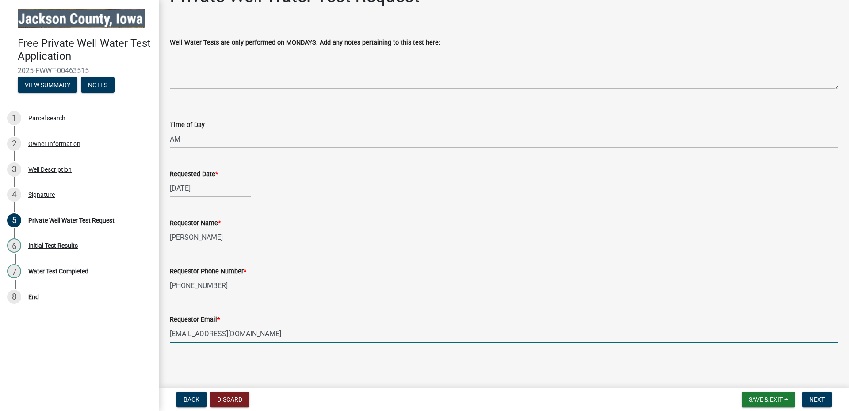
type input "[EMAIL_ADDRESS][DOMAIN_NAME]"
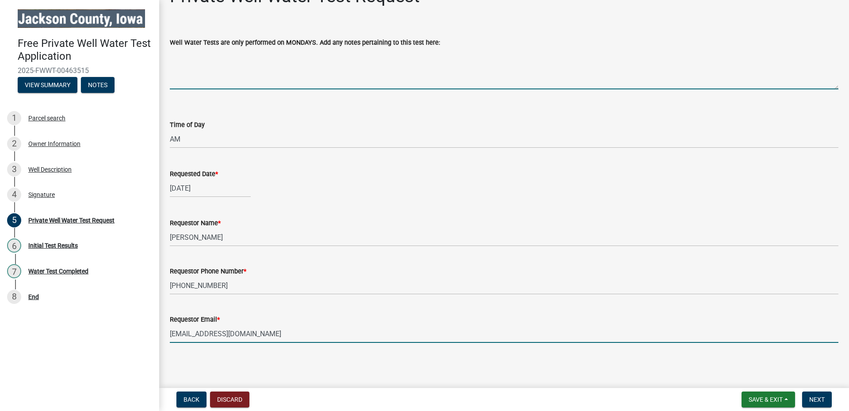
click at [212, 70] on textarea "Well Water Tests are only performed on MONDAYS. Add any notes pertaining to thi…" at bounding box center [504, 69] width 669 height 42
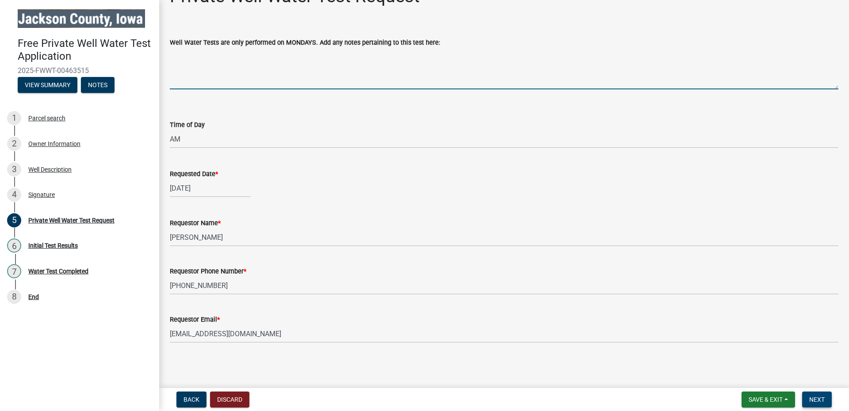
click at [814, 401] on span "Next" at bounding box center [816, 399] width 15 height 7
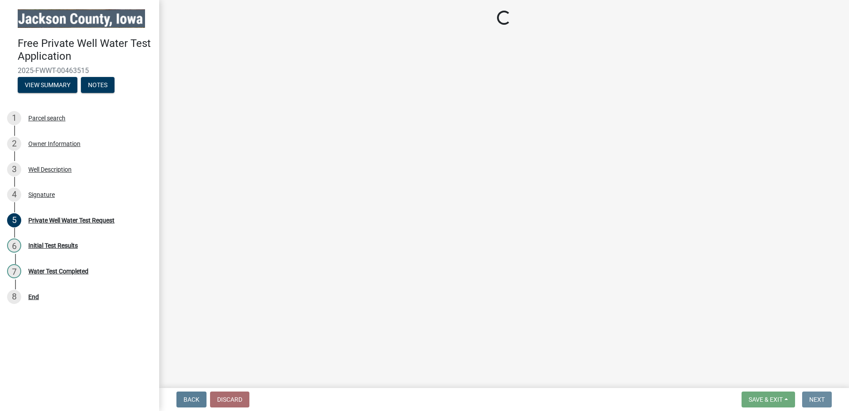
scroll to position [0, 0]
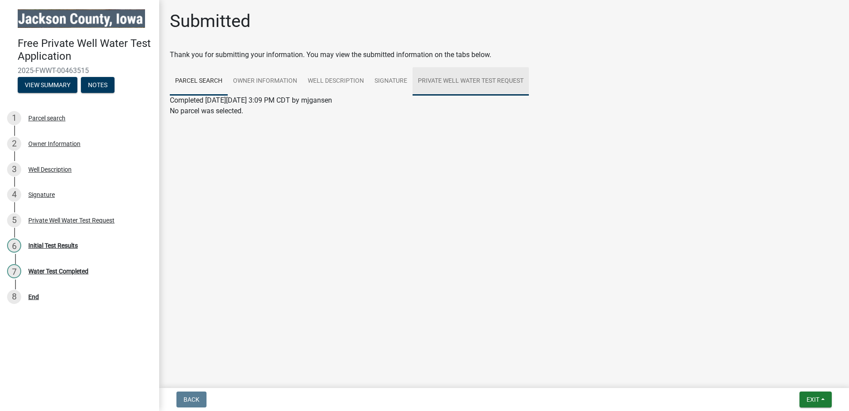
click at [449, 81] on link "Private Well Water Test Request" at bounding box center [471, 81] width 116 height 28
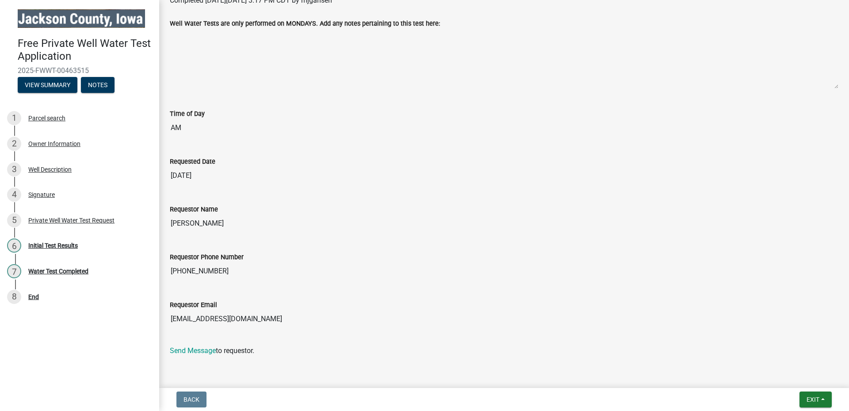
scroll to position [117, 0]
